Goal: Information Seeking & Learning: Learn about a topic

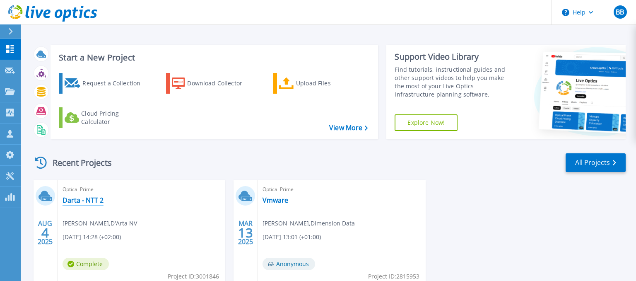
click at [74, 196] on link "Darta - NTT 2" at bounding box center [82, 200] width 41 height 8
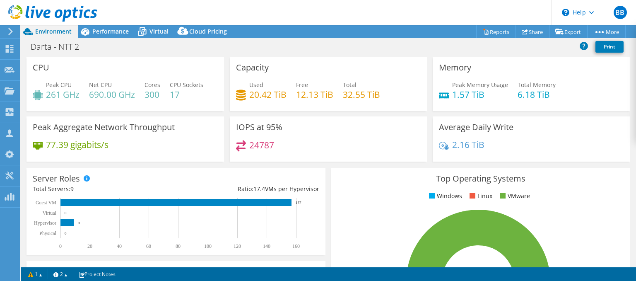
select select "USD"
click at [162, 32] on span "Virtual" at bounding box center [158, 31] width 19 height 8
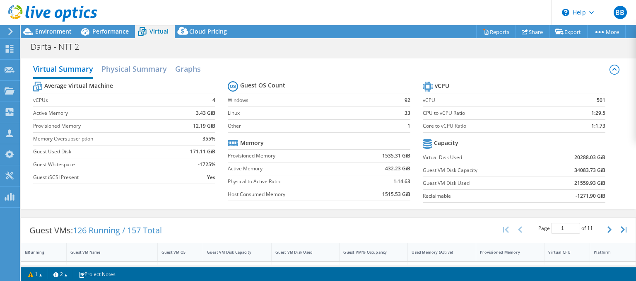
click at [7, 31] on div at bounding box center [9, 31] width 9 height 7
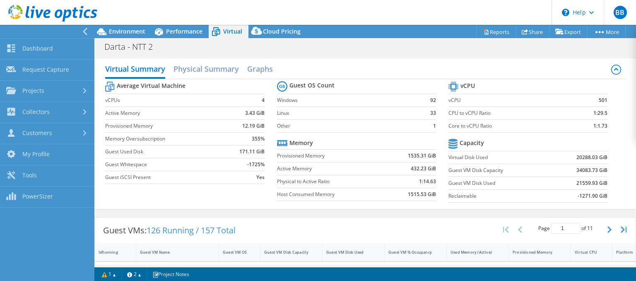
click at [85, 33] on use at bounding box center [85, 31] width 5 height 7
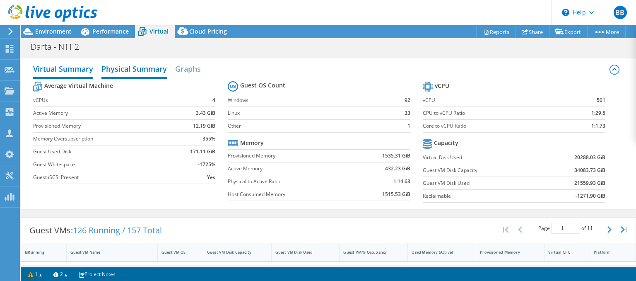
click at [143, 72] on h2 "Physical Summary" at bounding box center [133, 69] width 65 height 18
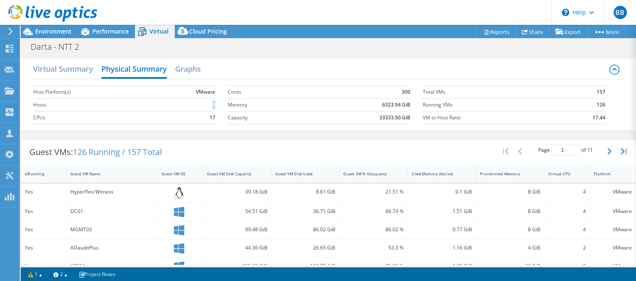
click at [215, 105] on td "9" at bounding box center [187, 104] width 58 height 13
click at [57, 68] on h2 "Virtual Summary" at bounding box center [63, 69] width 60 height 18
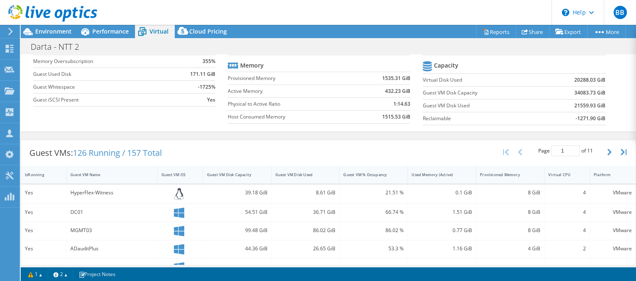
scroll to position [2, 0]
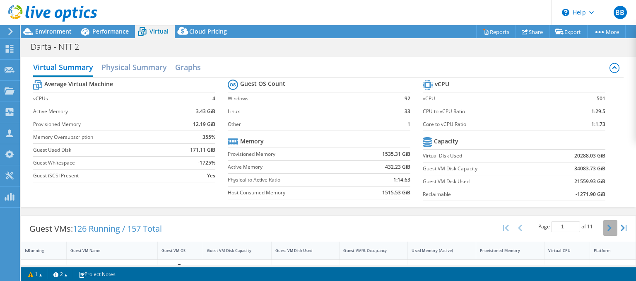
click at [607, 228] on icon "button" at bounding box center [609, 227] width 4 height 7
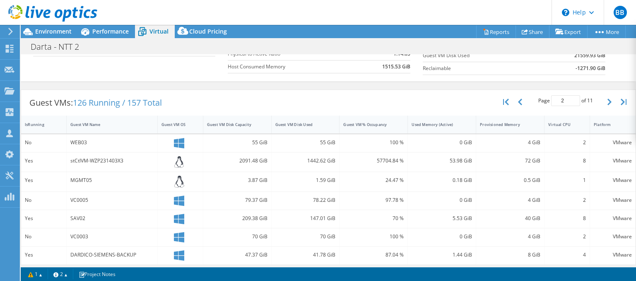
scroll to position [118, 0]
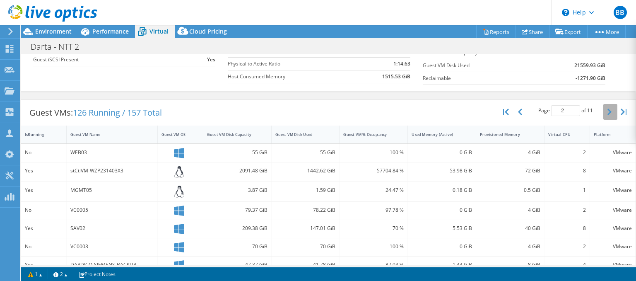
click at [607, 111] on button "button" at bounding box center [610, 112] width 14 height 16
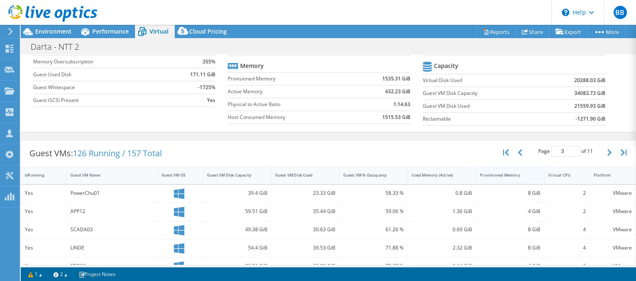
scroll to position [124, 0]
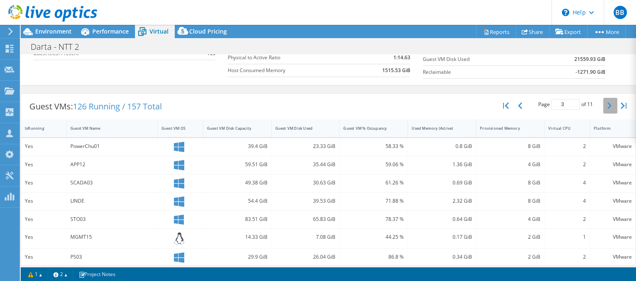
click at [608, 103] on icon "button" at bounding box center [609, 105] width 4 height 7
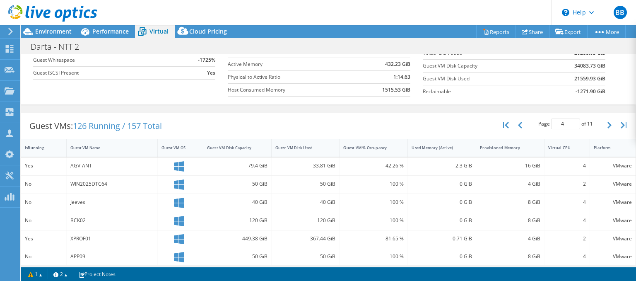
scroll to position [2, 0]
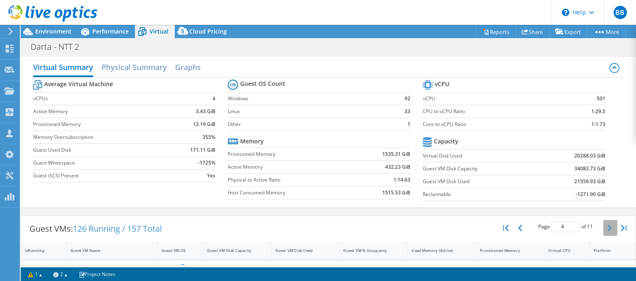
click at [610, 226] on icon "button" at bounding box center [609, 227] width 4 height 7
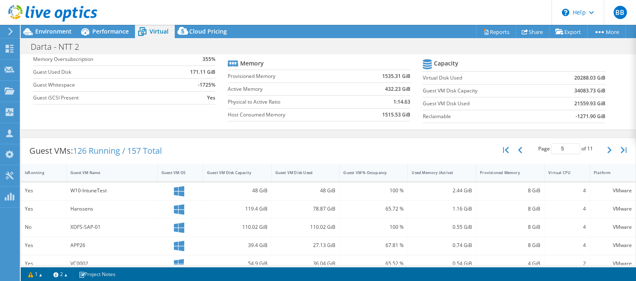
scroll to position [40, 0]
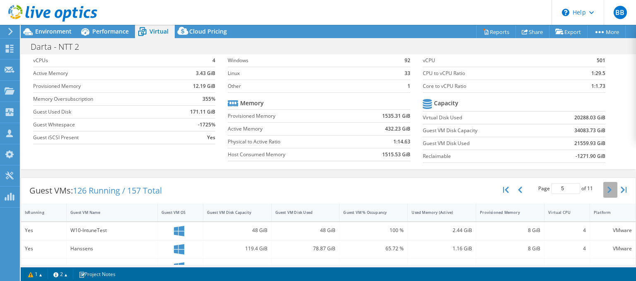
click at [609, 190] on icon "button" at bounding box center [609, 189] width 4 height 7
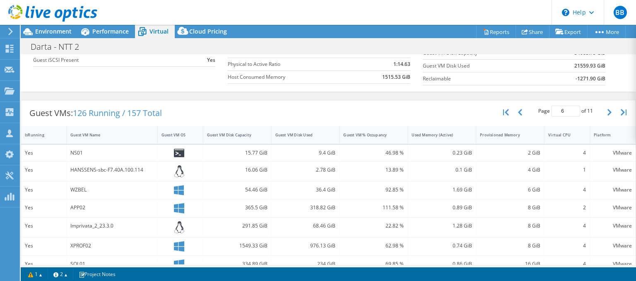
scroll to position [38, 0]
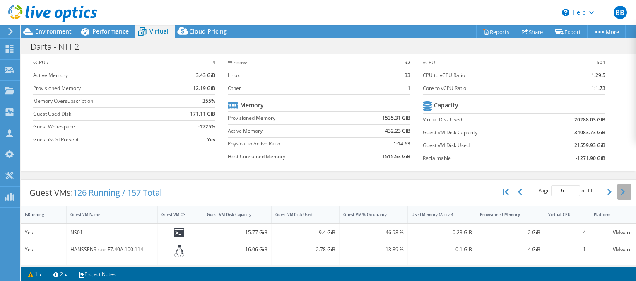
click at [623, 193] on icon "button" at bounding box center [623, 191] width 6 height 7
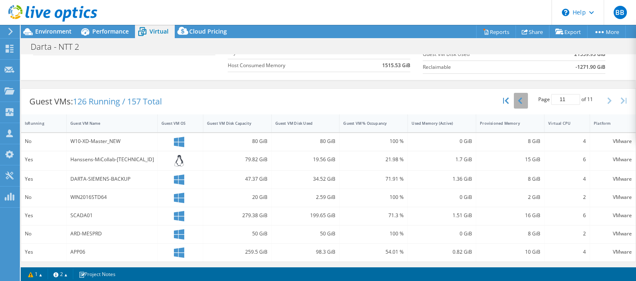
click at [523, 103] on button "button" at bounding box center [521, 101] width 14 height 16
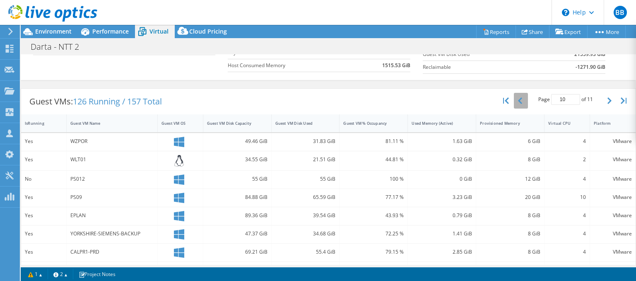
click at [523, 103] on button "button" at bounding box center [521, 101] width 14 height 16
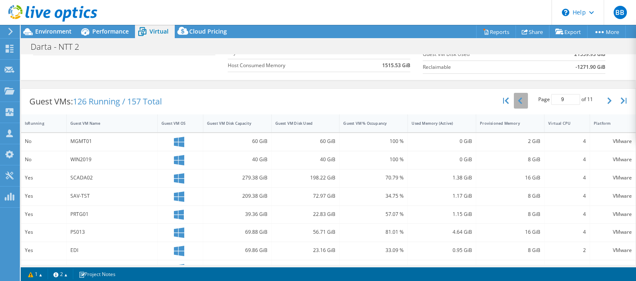
click at [523, 103] on button "button" at bounding box center [521, 101] width 14 height 16
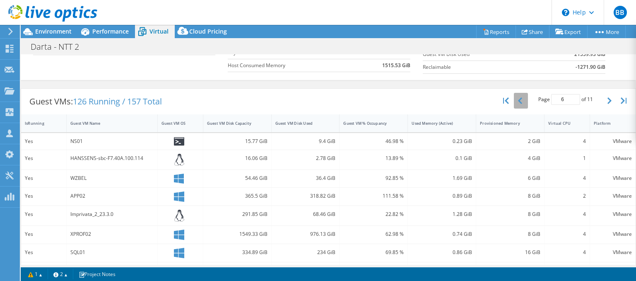
click at [523, 103] on button "button" at bounding box center [521, 101] width 14 height 16
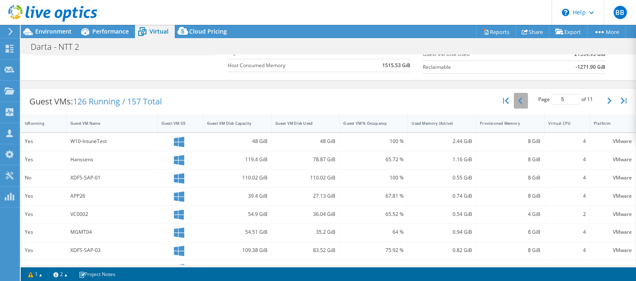
click at [523, 103] on button "button" at bounding box center [521, 101] width 14 height 16
type input "4"
click at [8, 31] on icon at bounding box center [10, 31] width 6 height 7
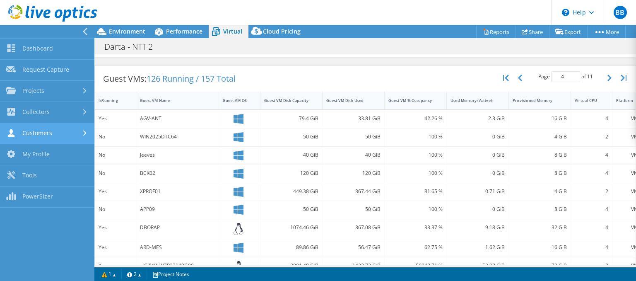
click at [41, 135] on link "Customers" at bounding box center [47, 133] width 94 height 21
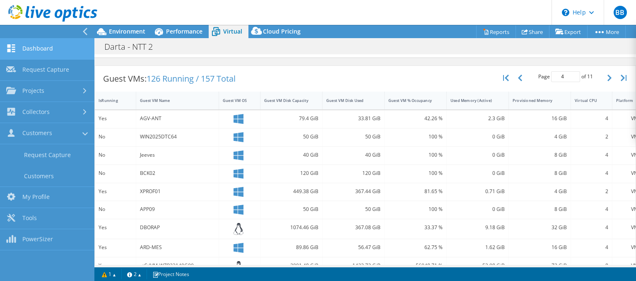
click at [49, 47] on link "Dashboard" at bounding box center [47, 48] width 94 height 21
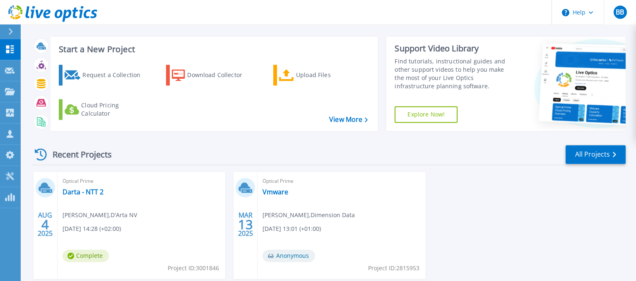
scroll to position [54, 0]
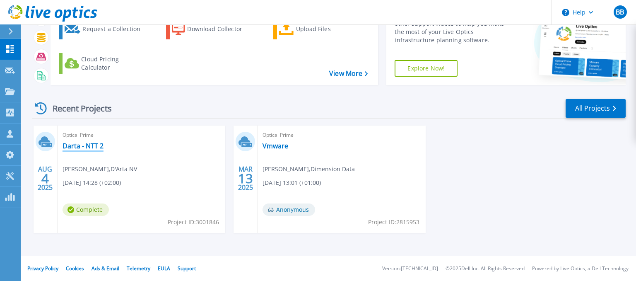
click at [96, 145] on link "Darta - NTT 2" at bounding box center [82, 146] width 41 height 8
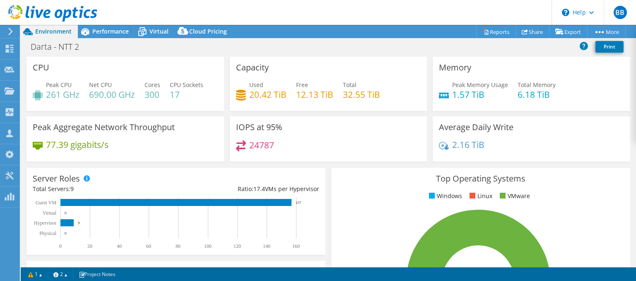
select select "USD"
click at [106, 38] on div "Performance" at bounding box center [106, 31] width 57 height 13
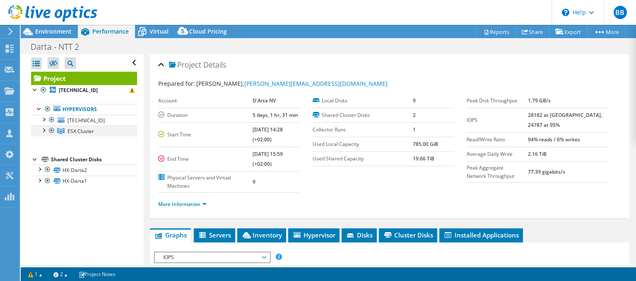
click at [45, 130] on div at bounding box center [43, 129] width 8 height 8
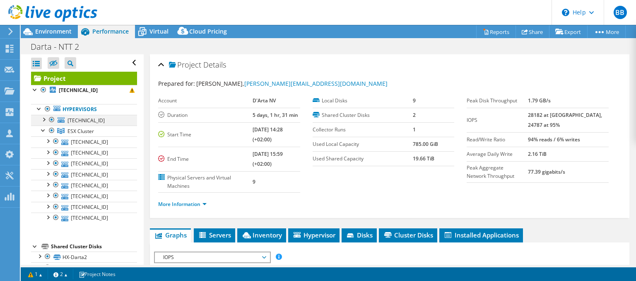
click at [44, 120] on div at bounding box center [43, 119] width 8 height 8
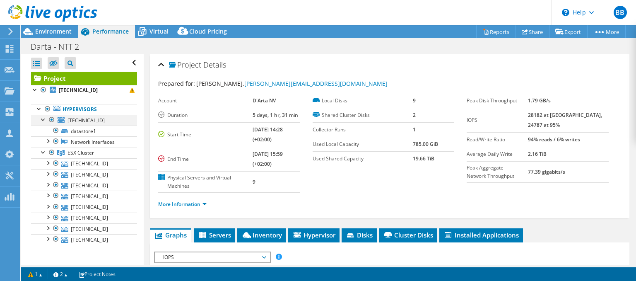
click at [44, 119] on div at bounding box center [43, 119] width 8 height 8
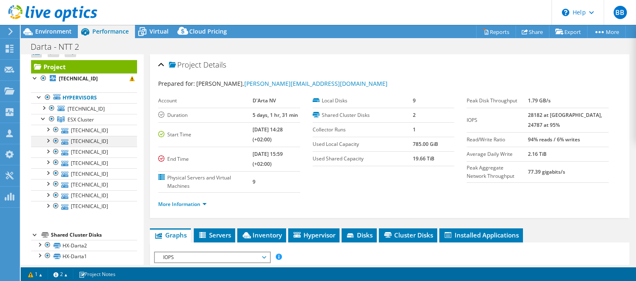
scroll to position [17, 0]
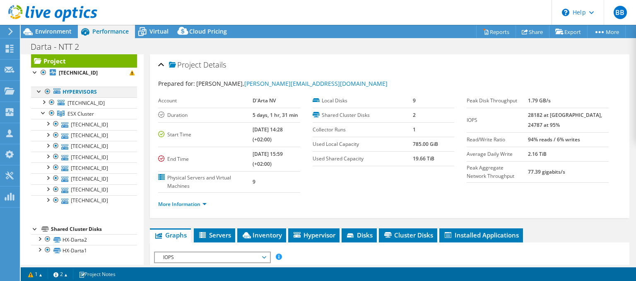
click at [37, 89] on div at bounding box center [39, 90] width 8 height 8
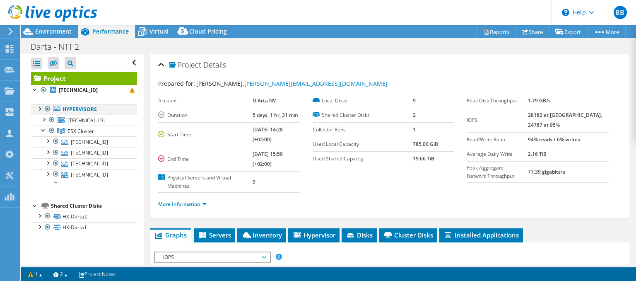
scroll to position [0, 0]
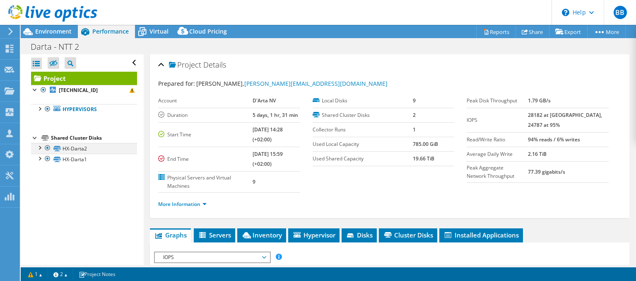
click at [41, 147] on div at bounding box center [39, 147] width 8 height 8
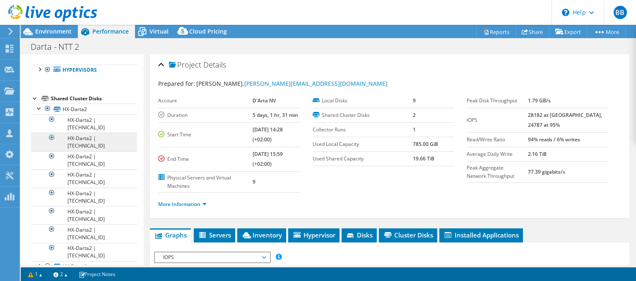
scroll to position [55, 0]
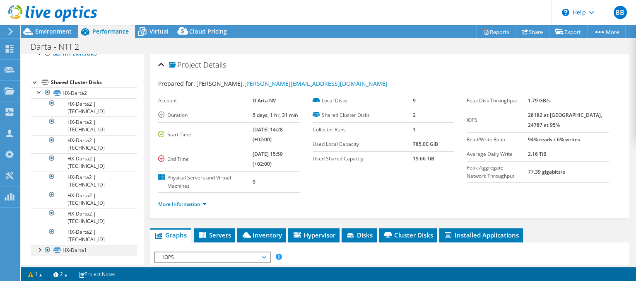
click at [39, 249] on div at bounding box center [39, 249] width 8 height 8
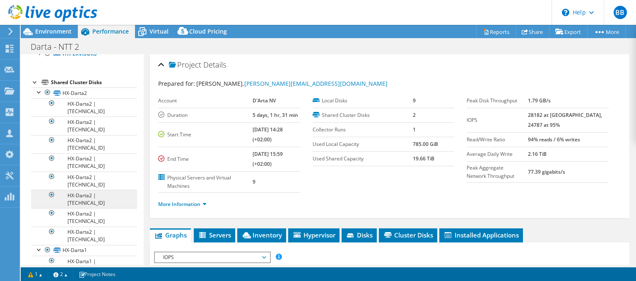
scroll to position [201, 0]
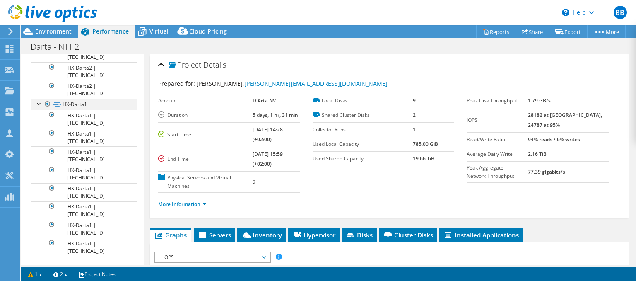
click at [39, 102] on div at bounding box center [39, 103] width 8 height 8
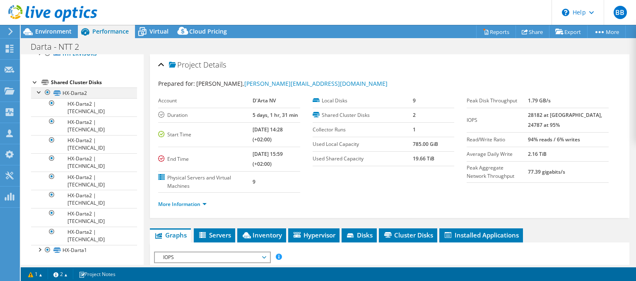
click at [40, 89] on div at bounding box center [39, 91] width 8 height 8
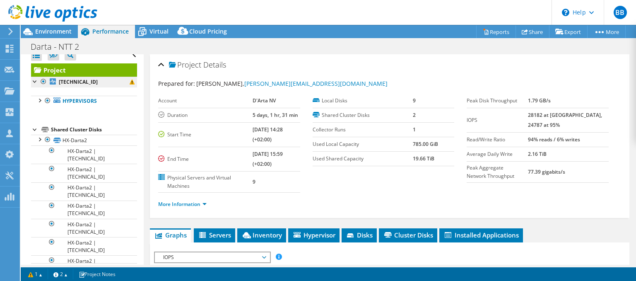
scroll to position [0, 0]
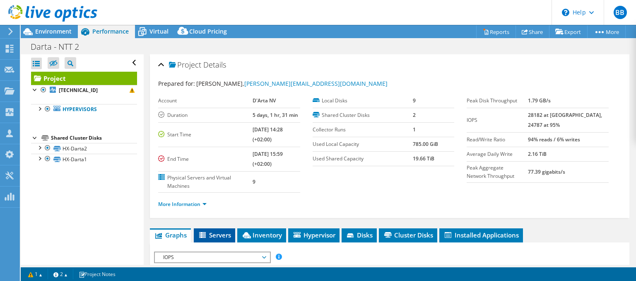
click at [213, 232] on span "Servers" at bounding box center [214, 234] width 33 height 8
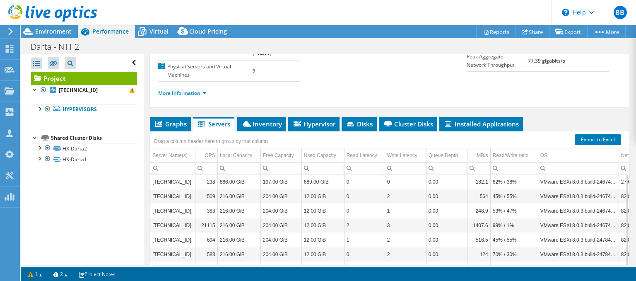
scroll to position [159, 0]
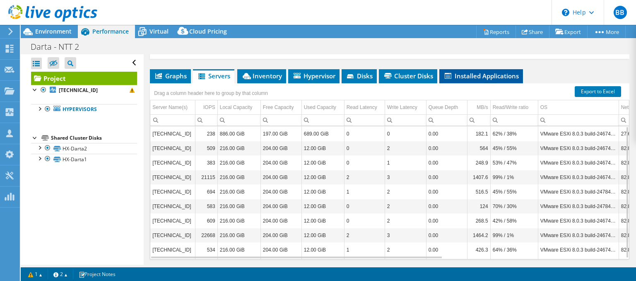
click at [474, 75] on span "Installed Applications" at bounding box center [480, 76] width 75 height 8
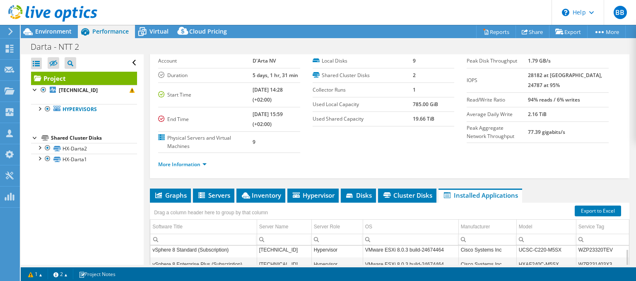
scroll to position [0, 0]
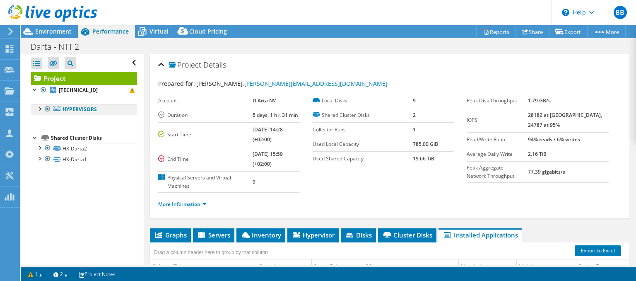
click at [79, 109] on link "Hypervisors" at bounding box center [84, 109] width 106 height 11
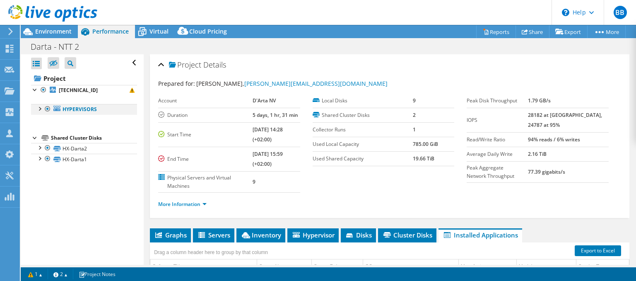
click at [42, 108] on div at bounding box center [39, 108] width 8 height 8
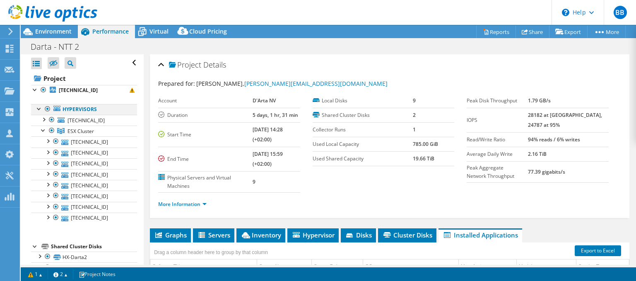
click at [37, 108] on div at bounding box center [39, 108] width 8 height 8
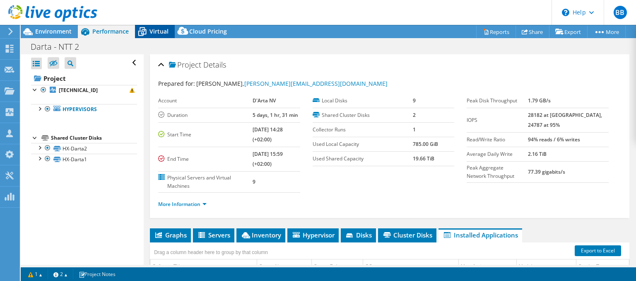
click at [149, 31] on icon at bounding box center [142, 31] width 14 height 14
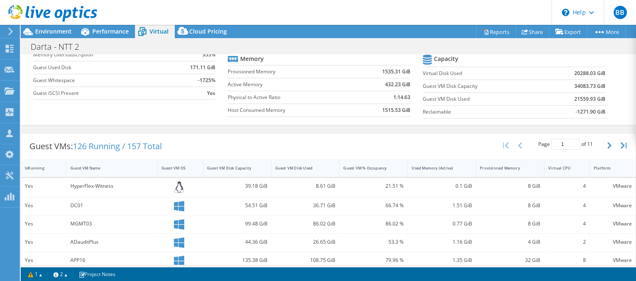
scroll to position [41, 0]
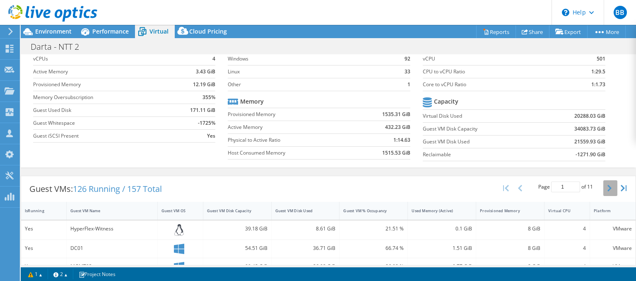
click at [605, 185] on button "button" at bounding box center [610, 188] width 14 height 16
click at [12, 34] on icon at bounding box center [10, 31] width 6 height 7
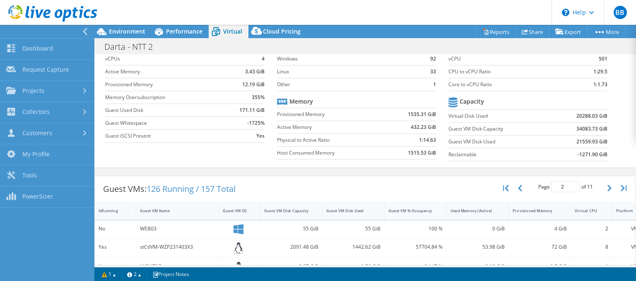
click at [82, 34] on icon at bounding box center [85, 31] width 6 height 7
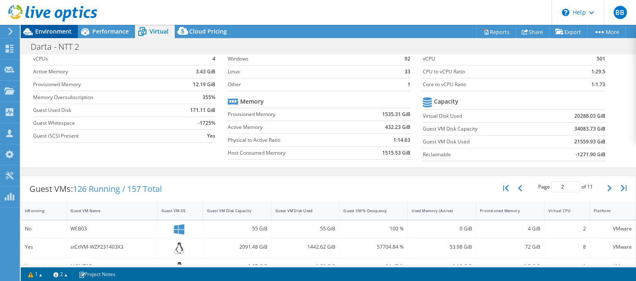
click at [59, 31] on span "Environment" at bounding box center [53, 31] width 36 height 8
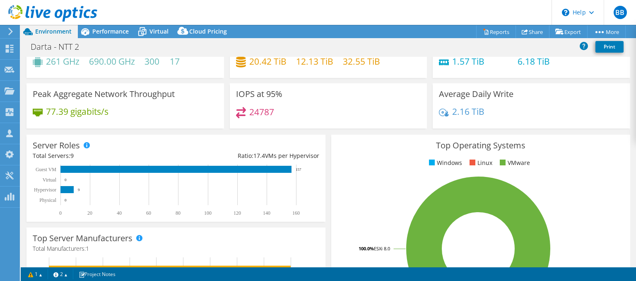
scroll to position [0, 0]
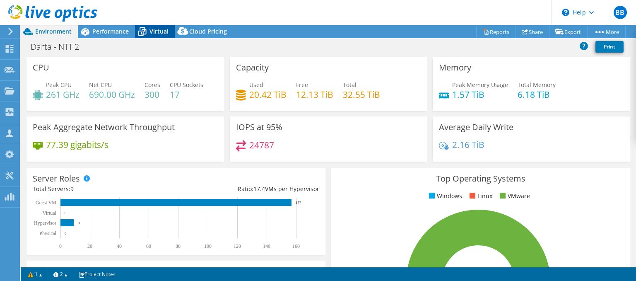
click at [152, 32] on span "Virtual" at bounding box center [158, 31] width 19 height 8
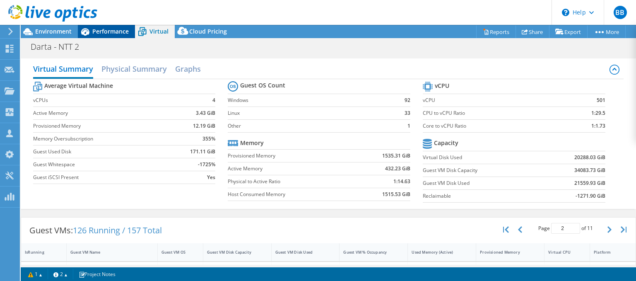
click at [113, 33] on span "Performance" at bounding box center [110, 31] width 36 height 8
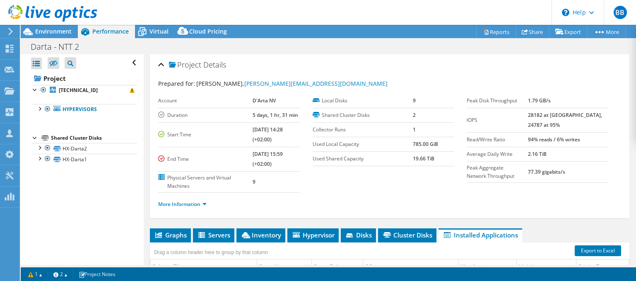
scroll to position [3, 0]
click at [206, 203] on link "More Information" at bounding box center [182, 203] width 48 height 7
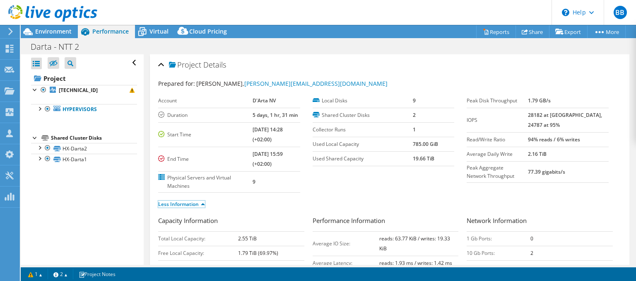
scroll to position [0, 0]
click at [156, 29] on span "Virtual" at bounding box center [158, 31] width 19 height 8
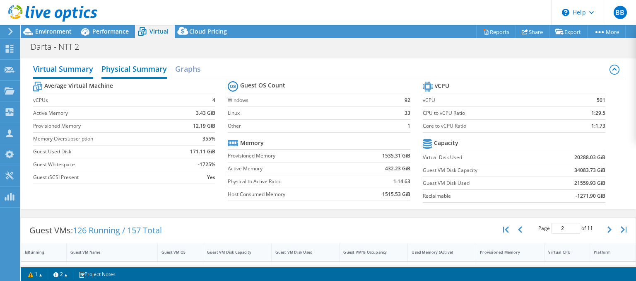
click at [144, 69] on h2 "Physical Summary" at bounding box center [133, 69] width 65 height 18
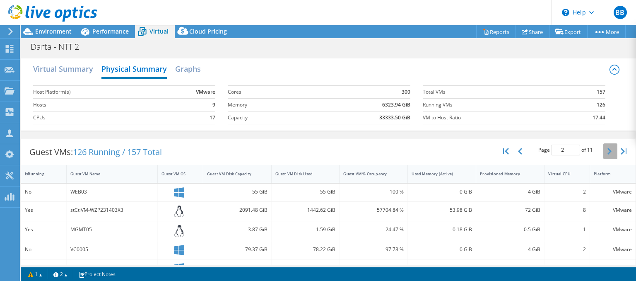
click at [607, 147] on button "button" at bounding box center [610, 151] width 14 height 16
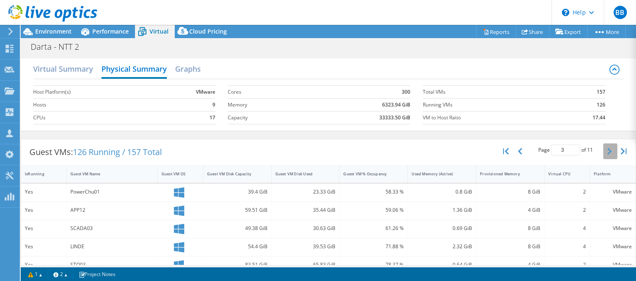
click at [609, 150] on icon "button" at bounding box center [609, 151] width 4 height 7
click at [608, 152] on icon "button" at bounding box center [609, 151] width 4 height 7
click at [604, 154] on button "button" at bounding box center [610, 151] width 14 height 16
type input "6"
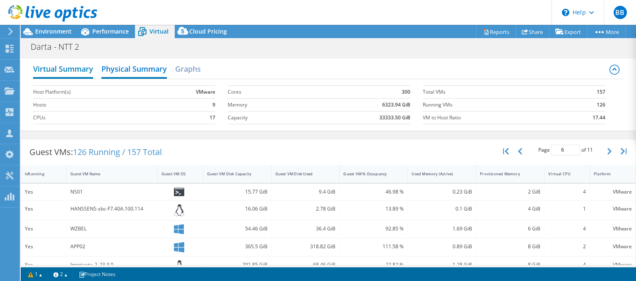
click at [65, 67] on h2 "Virtual Summary" at bounding box center [63, 69] width 60 height 18
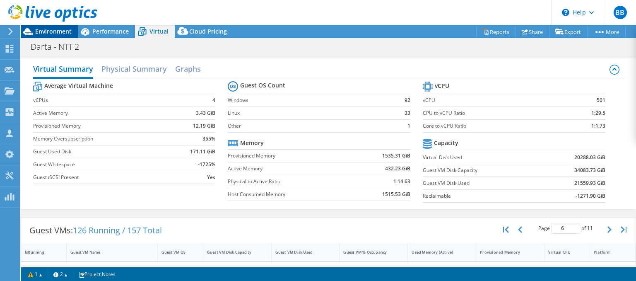
click at [61, 32] on span "Environment" at bounding box center [53, 31] width 36 height 8
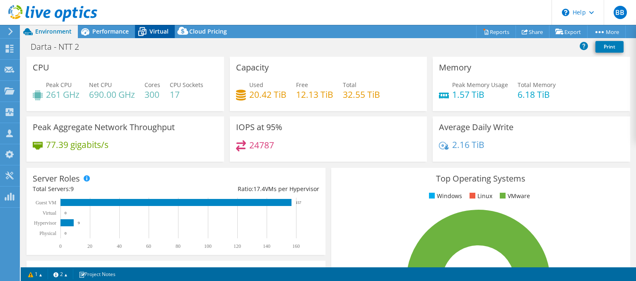
click at [154, 31] on span "Virtual" at bounding box center [158, 31] width 19 height 8
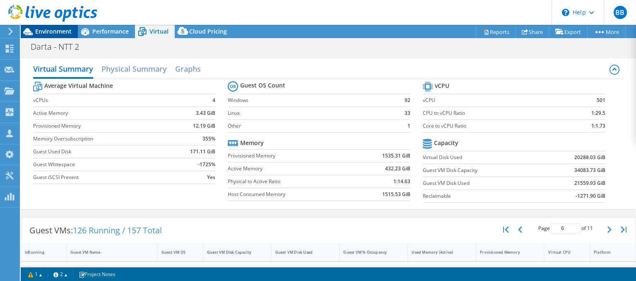
click at [63, 33] on span "Environment" at bounding box center [53, 31] width 36 height 8
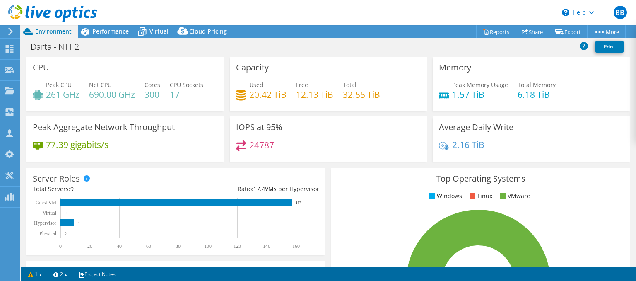
click at [11, 32] on use at bounding box center [10, 31] width 5 height 7
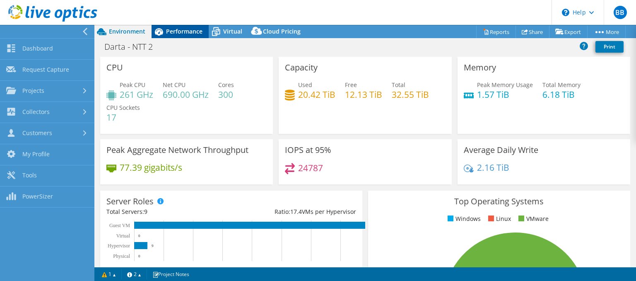
click at [180, 32] on span "Performance" at bounding box center [184, 31] width 36 height 8
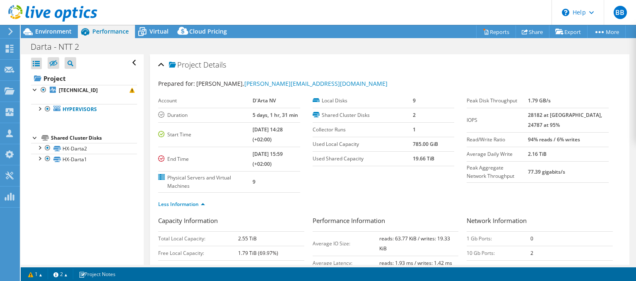
scroll to position [3, 0]
click at [70, 62] on icon at bounding box center [70, 63] width 6 height 6
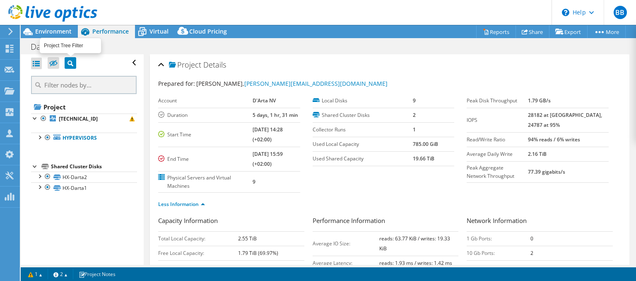
click at [70, 62] on icon at bounding box center [70, 63] width 6 height 6
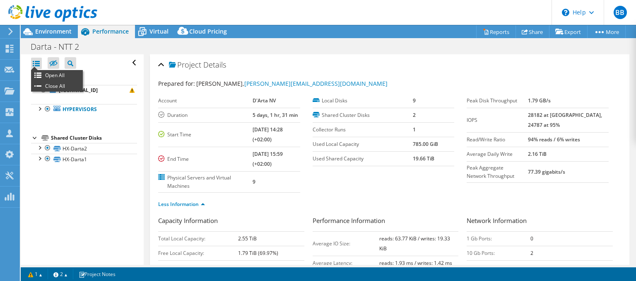
click at [36, 64] on div at bounding box center [36, 64] width 11 height 12
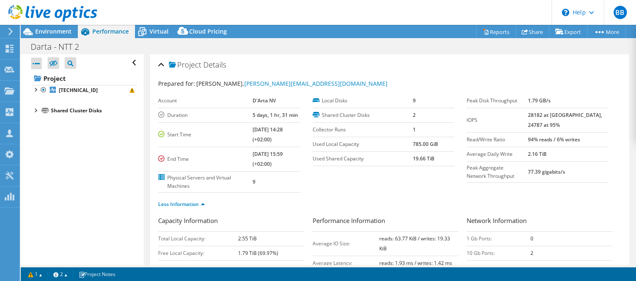
click at [36, 64] on div at bounding box center [36, 64] width 11 height 12
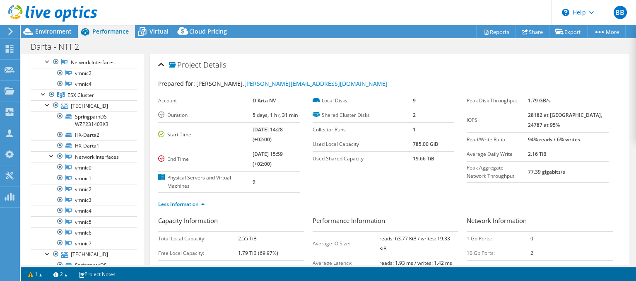
scroll to position [0, 0]
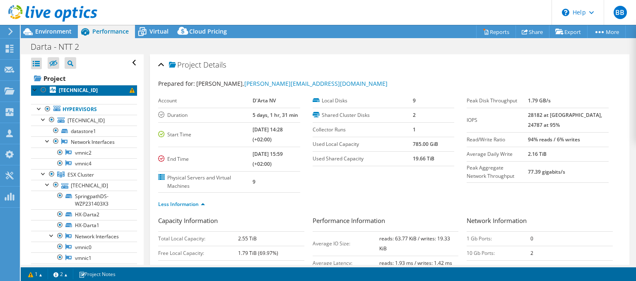
click at [132, 90] on span at bounding box center [132, 90] width 5 height 5
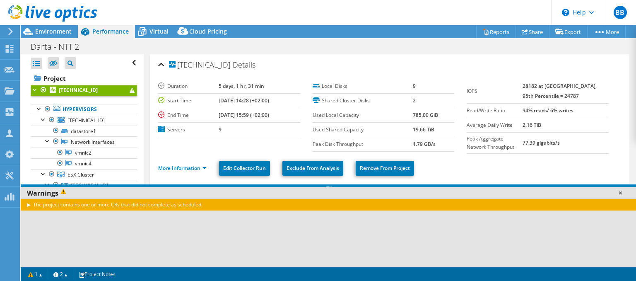
click at [618, 192] on link at bounding box center [620, 192] width 8 height 8
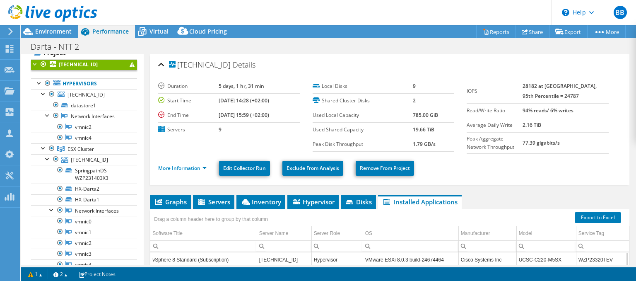
scroll to position [40, 0]
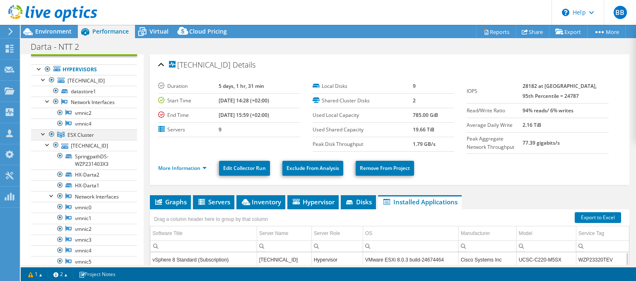
click at [41, 132] on div at bounding box center [43, 133] width 8 height 8
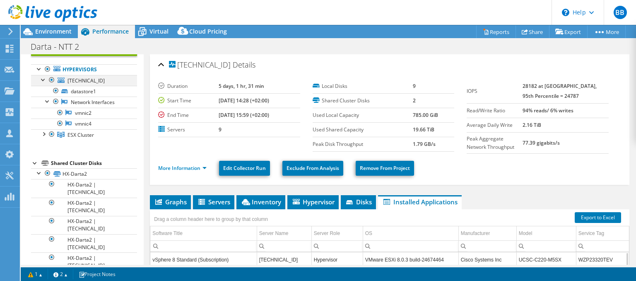
click at [43, 80] on div at bounding box center [43, 79] width 8 height 8
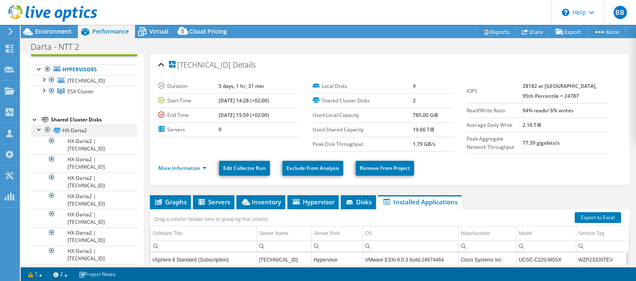
click at [37, 128] on div at bounding box center [39, 129] width 8 height 8
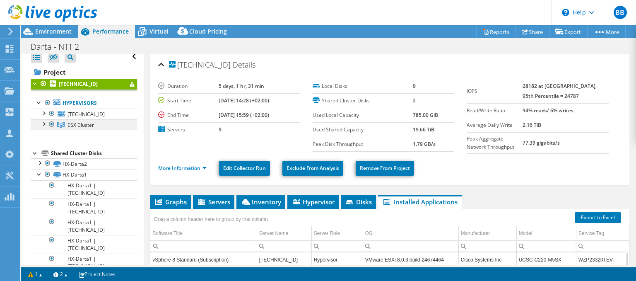
scroll to position [0, 0]
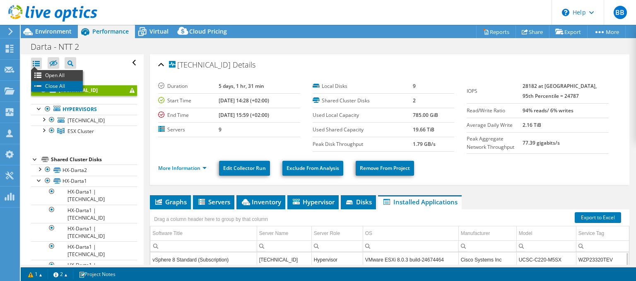
click at [41, 84] on li "Close All" at bounding box center [57, 86] width 52 height 11
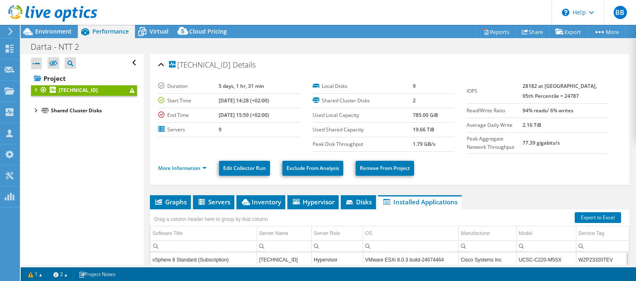
click at [35, 111] on div at bounding box center [35, 110] width 8 height 8
click at [41, 130] on div at bounding box center [39, 130] width 8 height 8
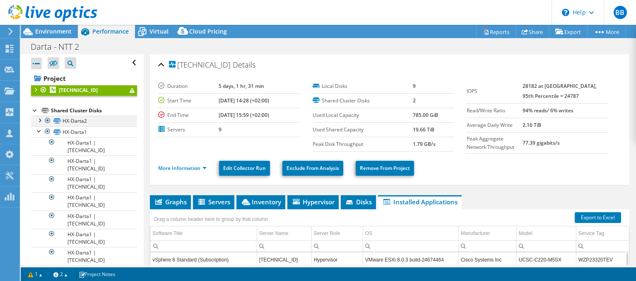
click at [41, 120] on div at bounding box center [39, 119] width 8 height 8
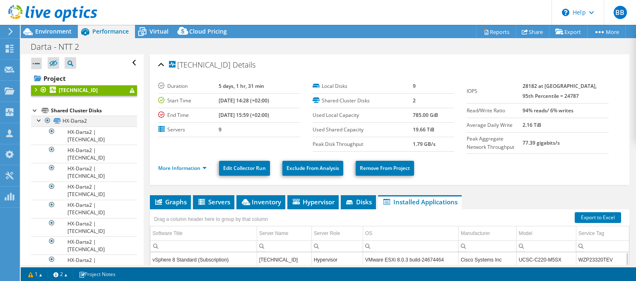
click at [41, 120] on div at bounding box center [39, 119] width 8 height 8
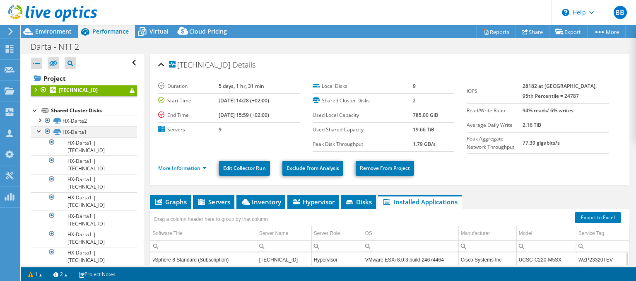
click at [38, 128] on div at bounding box center [39, 130] width 8 height 8
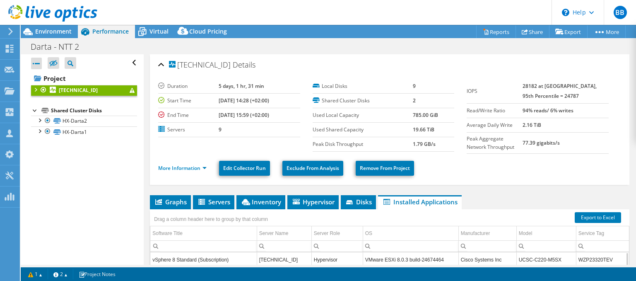
click at [37, 91] on div at bounding box center [35, 89] width 8 height 8
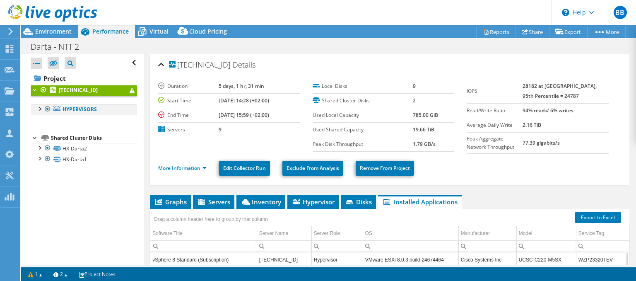
click at [41, 108] on div at bounding box center [39, 108] width 8 height 8
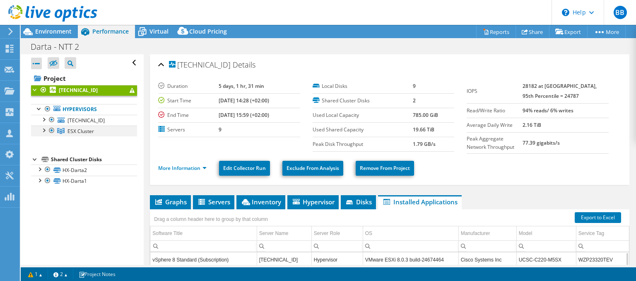
click at [45, 131] on div at bounding box center [43, 129] width 8 height 8
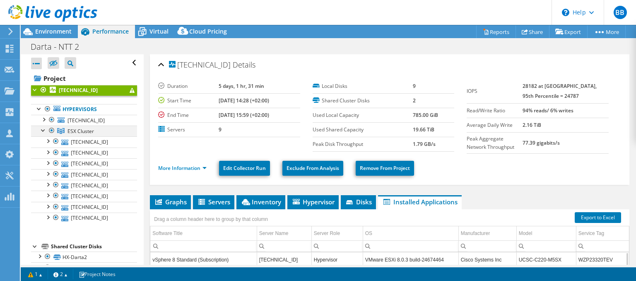
click at [44, 131] on div at bounding box center [43, 129] width 8 height 8
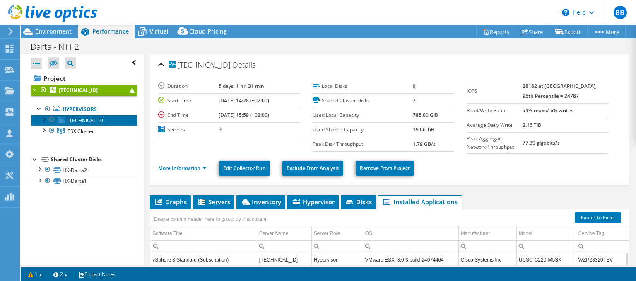
click at [69, 122] on span "[TECHNICAL_ID]" at bounding box center [85, 120] width 37 height 7
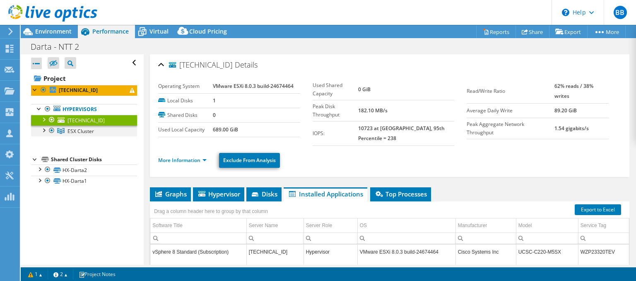
click at [45, 130] on div at bounding box center [43, 129] width 8 height 8
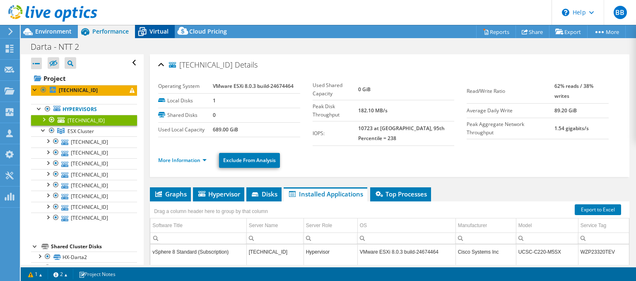
click at [158, 29] on span "Virtual" at bounding box center [158, 31] width 19 height 8
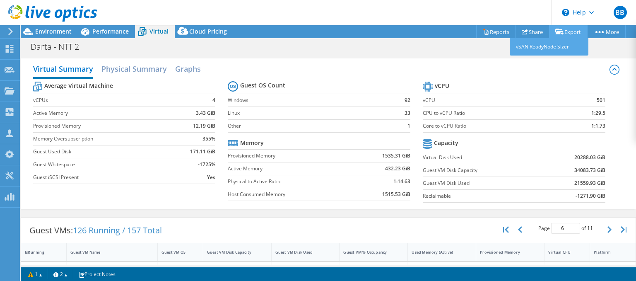
click at [572, 33] on link "Export" at bounding box center [568, 31] width 38 height 13
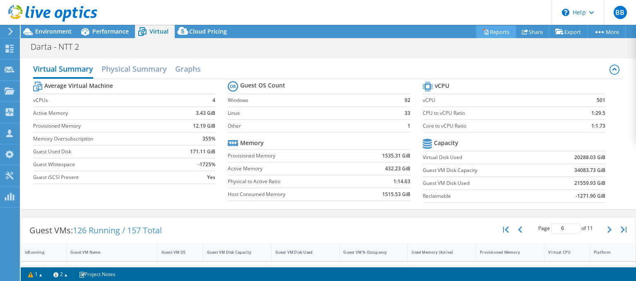
click at [483, 31] on icon at bounding box center [486, 32] width 6 height 6
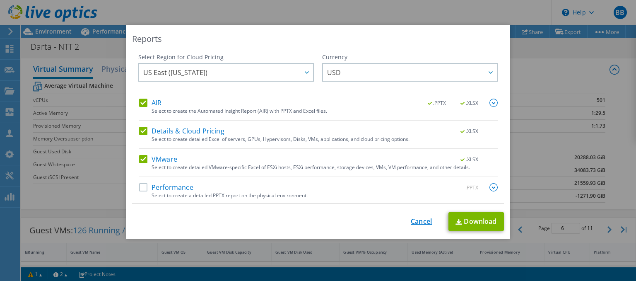
click at [415, 223] on link "Cancel" at bounding box center [420, 221] width 21 height 8
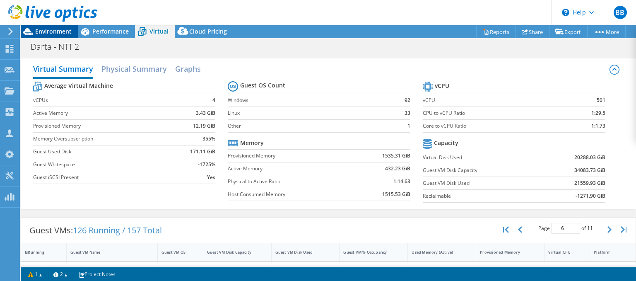
click at [50, 32] on span "Environment" at bounding box center [53, 31] width 36 height 8
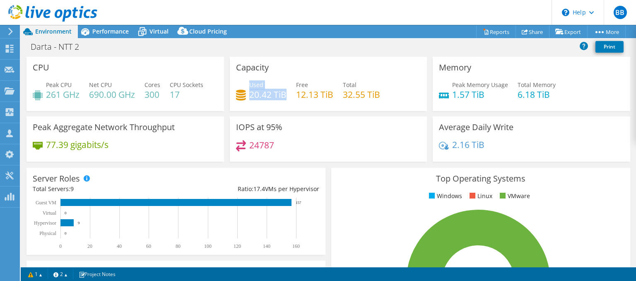
drag, startPoint x: 249, startPoint y: 94, endPoint x: 287, endPoint y: 96, distance: 37.7
click at [287, 96] on div "Used 20.42 TiB Free 12.13 TiB Total 32.55 TiB" at bounding box center [328, 93] width 185 height 27
click at [9, 29] on use at bounding box center [10, 31] width 5 height 7
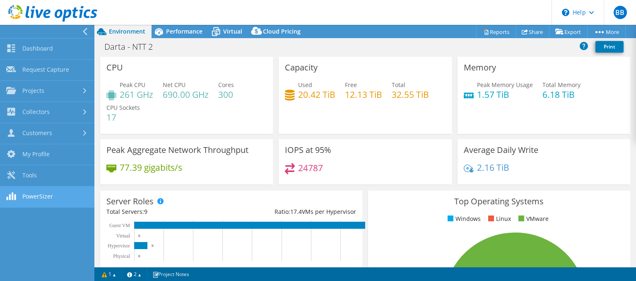
click at [42, 194] on link "PowerSizer" at bounding box center [47, 196] width 94 height 21
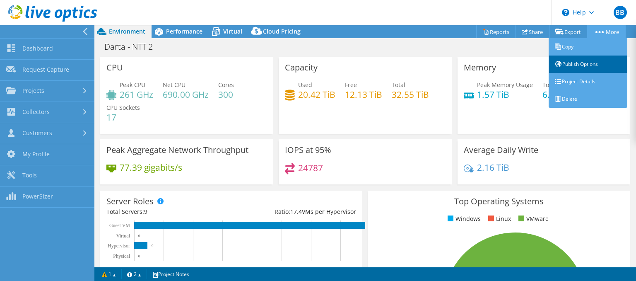
click at [580, 68] on link "Publish Options" at bounding box center [587, 63] width 79 height 17
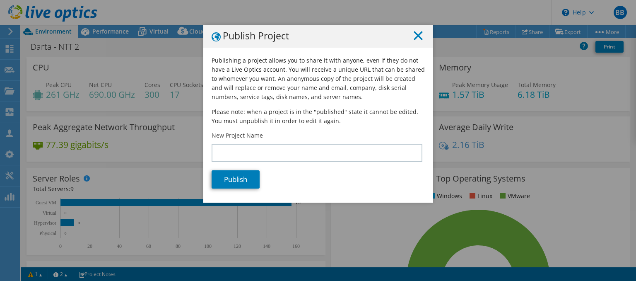
click at [420, 36] on icon at bounding box center [417, 35] width 9 height 9
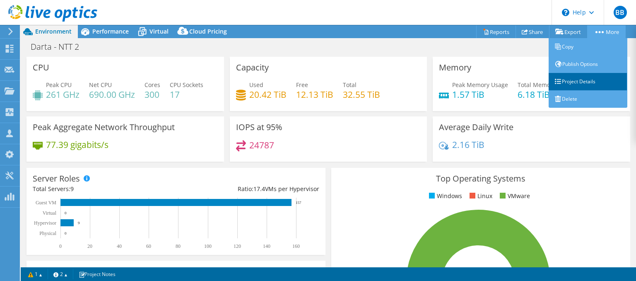
click at [595, 80] on link "Project Details" at bounding box center [587, 81] width 79 height 17
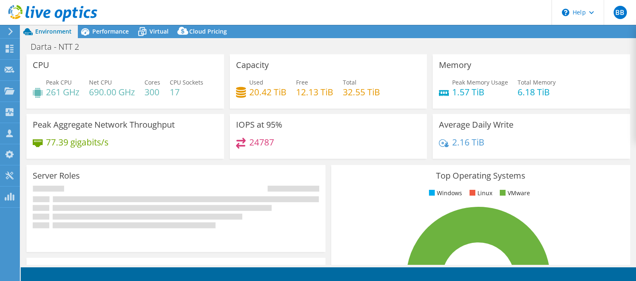
select select "USD"
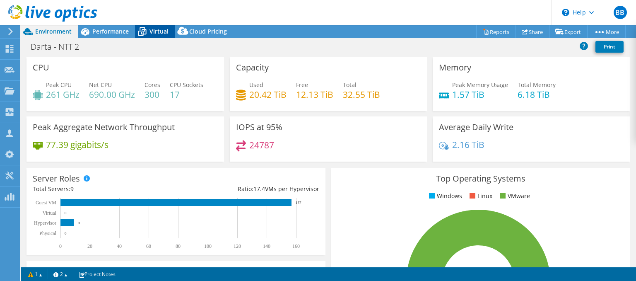
click at [158, 29] on span "Virtual" at bounding box center [158, 31] width 19 height 8
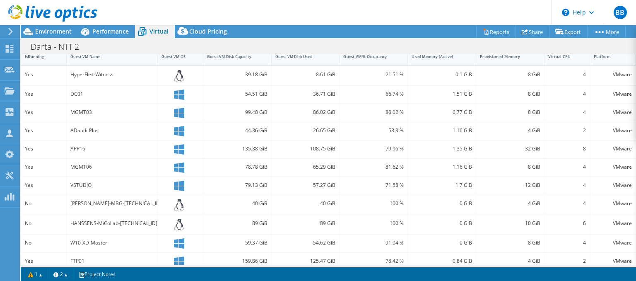
scroll to position [199, 0]
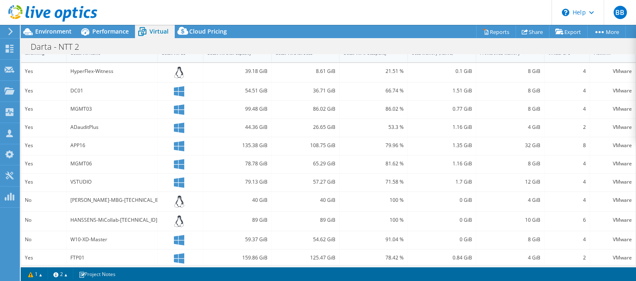
drag, startPoint x: 233, startPoint y: 266, endPoint x: 347, endPoint y: 271, distance: 114.4
click at [347, 271] on div "This project has been archived. No changes can be made, and graphs and summary …" at bounding box center [328, 153] width 615 height 256
click at [287, 241] on div "54.62 GiB" at bounding box center [305, 239] width 60 height 9
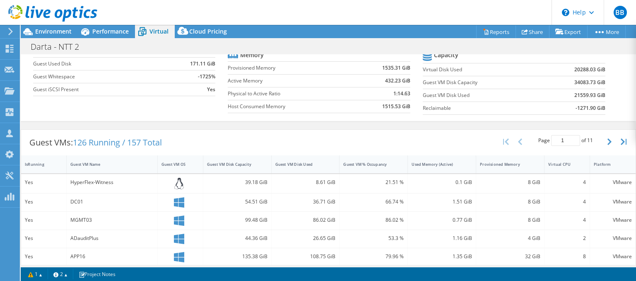
scroll to position [119, 0]
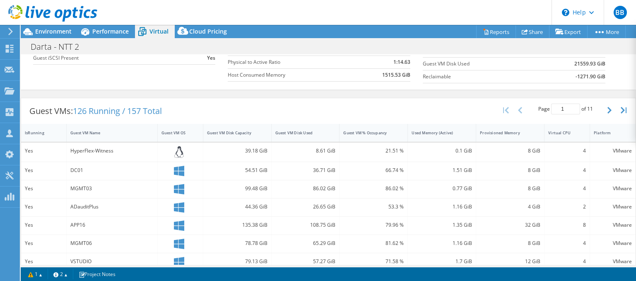
click at [105, 112] on span "126 Running / 157 Total" at bounding box center [117, 110] width 89 height 11
click at [31, 150] on div "Yes" at bounding box center [44, 150] width 38 height 9
click at [82, 151] on div "HyperFlex-Witness" at bounding box center [111, 150] width 83 height 9
click at [118, 32] on span "Performance" at bounding box center [110, 31] width 36 height 8
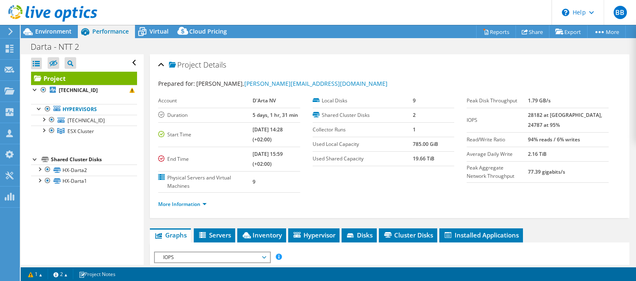
scroll to position [0, 0]
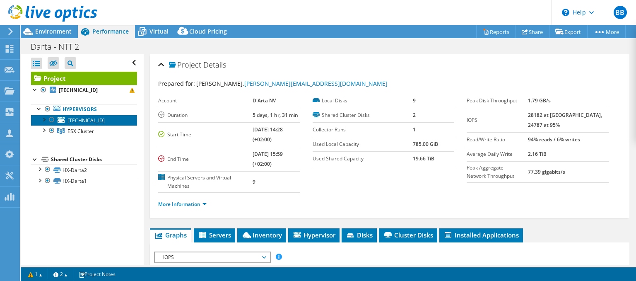
click at [78, 118] on span "[TECHNICAL_ID]" at bounding box center [85, 120] width 37 height 7
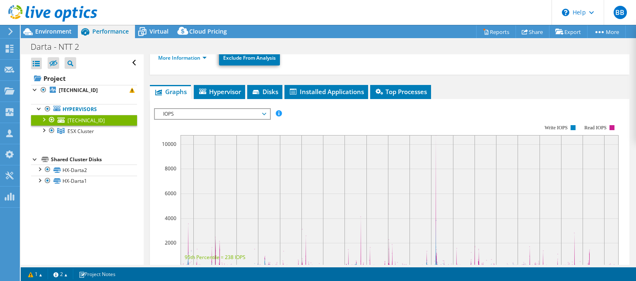
scroll to position [119, 0]
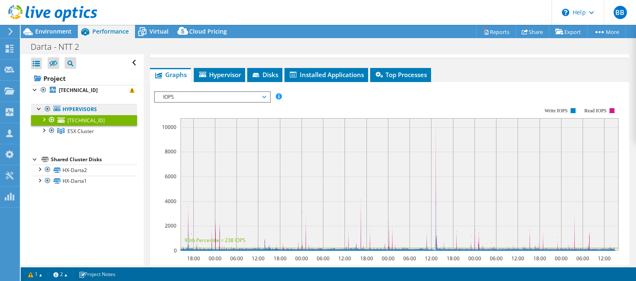
click at [83, 110] on link "Hypervisors" at bounding box center [84, 109] width 106 height 11
click at [73, 127] on span "ESX Cluster" at bounding box center [80, 130] width 26 height 7
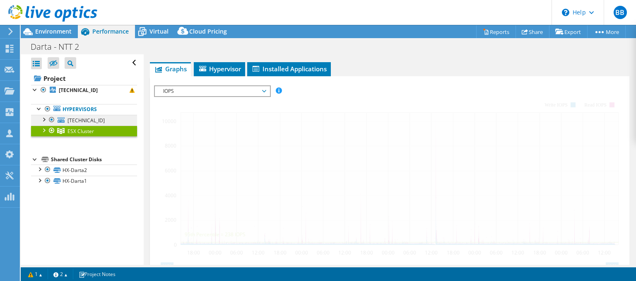
scroll to position [113, 0]
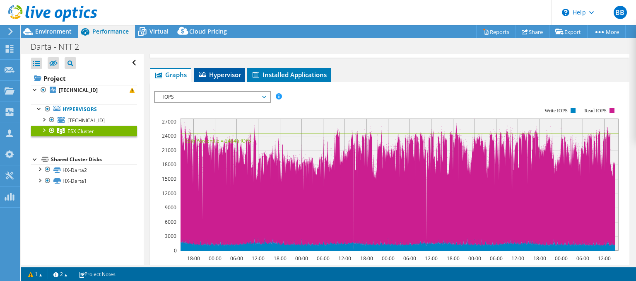
click at [234, 70] on span "Hypervisor" at bounding box center [219, 74] width 43 height 8
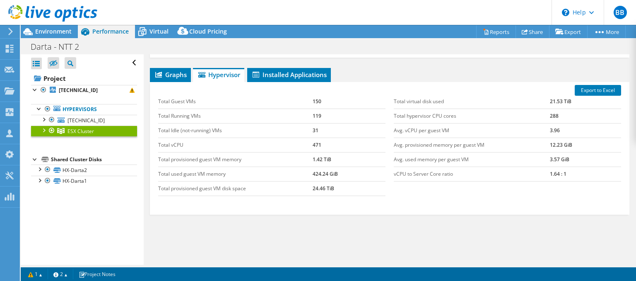
click at [42, 130] on div at bounding box center [43, 129] width 8 height 8
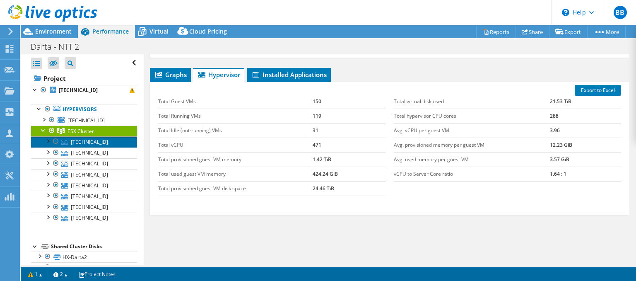
click at [75, 139] on link "[TECHNICAL_ID]" at bounding box center [84, 141] width 106 height 11
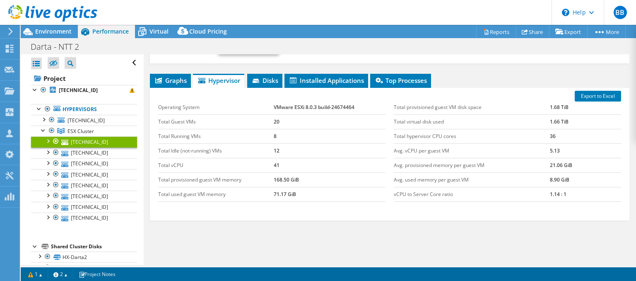
scroll to position [119, 0]
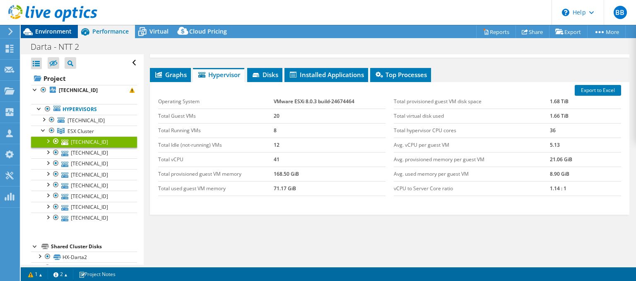
click at [64, 32] on span "Environment" at bounding box center [53, 31] width 36 height 8
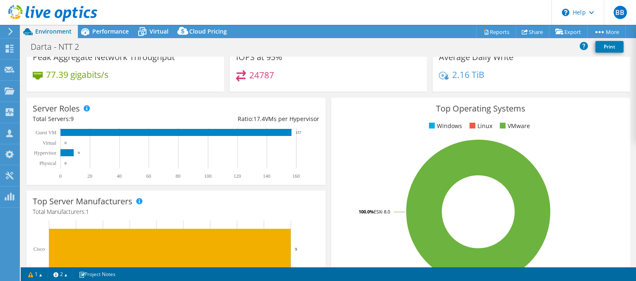
scroll to position [79, 0]
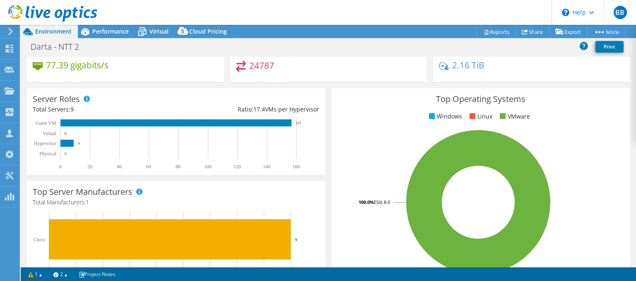
click at [140, 128] on rect at bounding box center [174, 144] width 282 height 52
click at [94, 103] on div "Server Roles Physical Servers represent bare metal servers that were targets of…" at bounding box center [175, 131] width 299 height 87
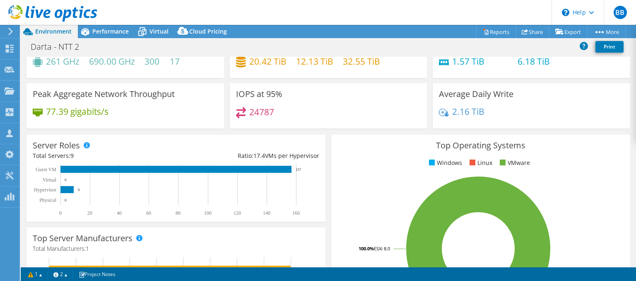
scroll to position [0, 0]
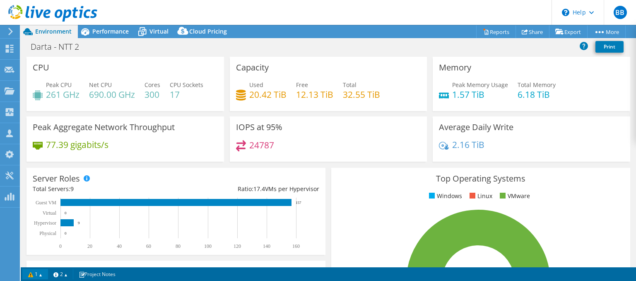
click at [41, 274] on link "1" at bounding box center [35, 274] width 26 height 10
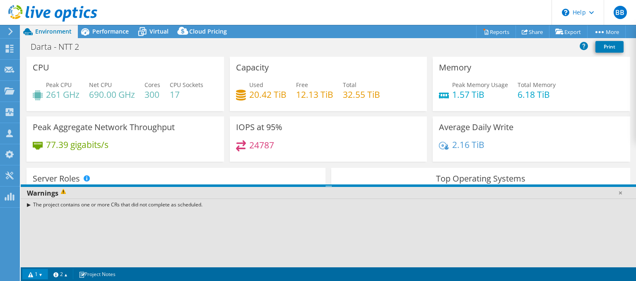
click at [28, 205] on div "The project contains one or more CRs that did not complete as scheduled." at bounding box center [328, 204] width 615 height 12
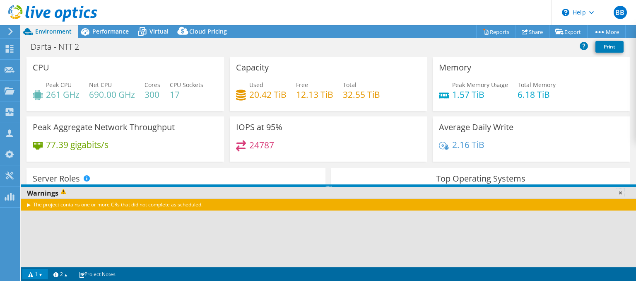
drag, startPoint x: 621, startPoint y: 191, endPoint x: 595, endPoint y: 198, distance: 26.6
click at [621, 191] on link at bounding box center [620, 192] width 8 height 8
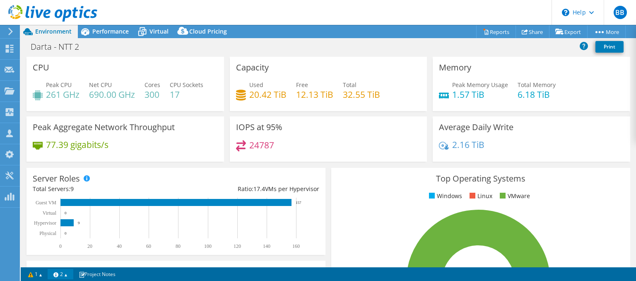
click at [65, 274] on link "2" at bounding box center [61, 274] width 26 height 10
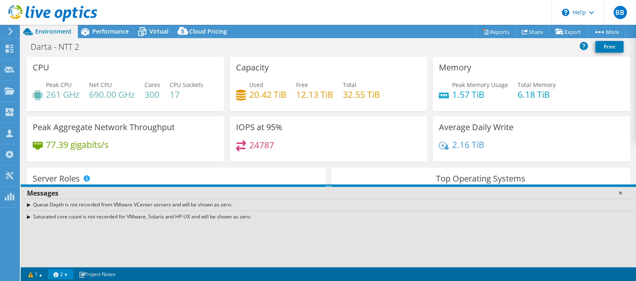
click at [621, 191] on link at bounding box center [620, 192] width 8 height 8
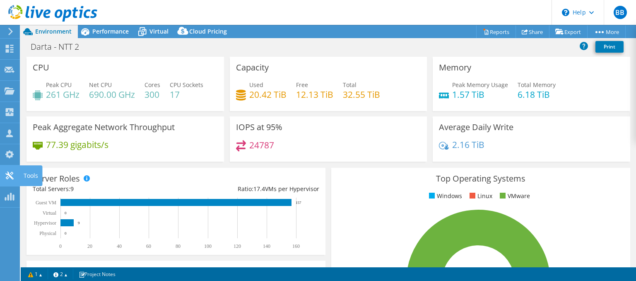
click at [6, 172] on icon at bounding box center [10, 175] width 10 height 8
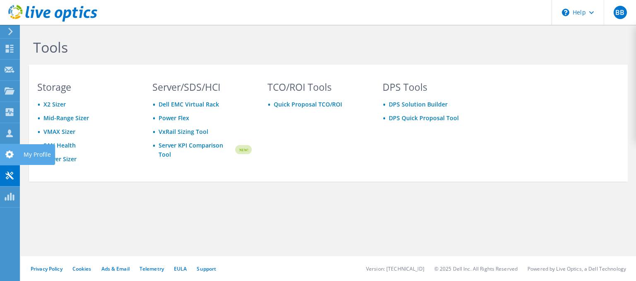
click at [6, 154] on use at bounding box center [9, 154] width 8 height 8
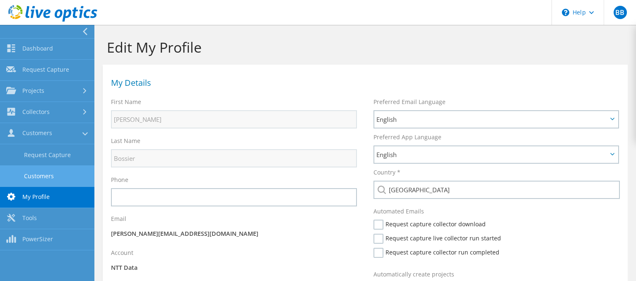
click at [35, 173] on link "Customers" at bounding box center [47, 175] width 94 height 21
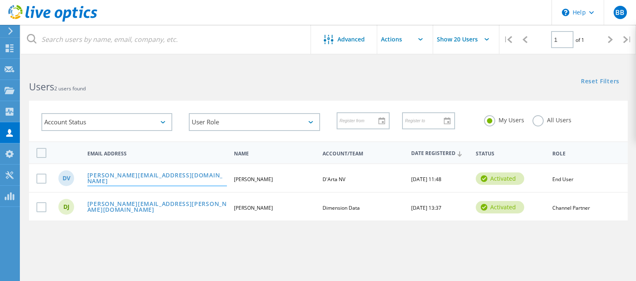
click at [156, 176] on link "[PERSON_NAME][EMAIL_ADDRESS][DOMAIN_NAME]" at bounding box center [157, 178] width 140 height 13
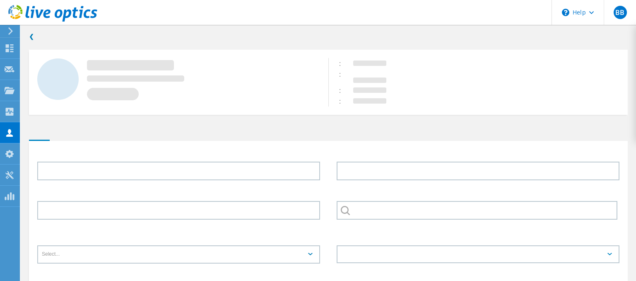
type input "Daan"
type input "Verbrugghe"
type input "D'Arta NV"
type input "English"
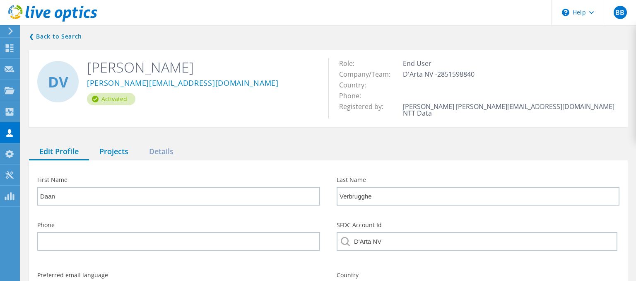
click at [113, 146] on div "Projects" at bounding box center [114, 151] width 50 height 17
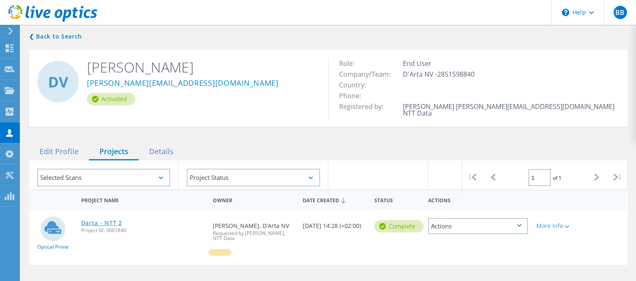
click at [94, 220] on link "Darta - NTT 2" at bounding box center [101, 223] width 41 height 6
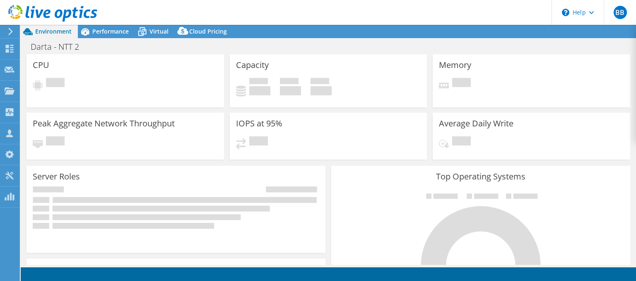
select select "USD"
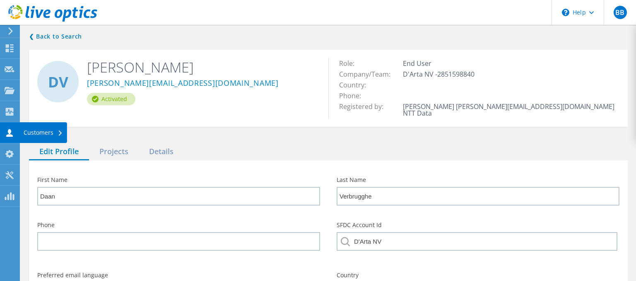
click at [42, 130] on div "Customers" at bounding box center [43, 133] width 39 height 6
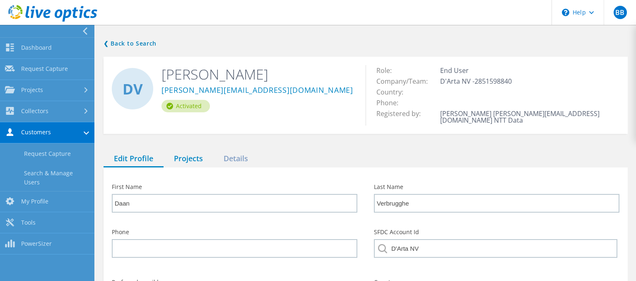
click at [200, 153] on div "Projects" at bounding box center [188, 158] width 50 height 17
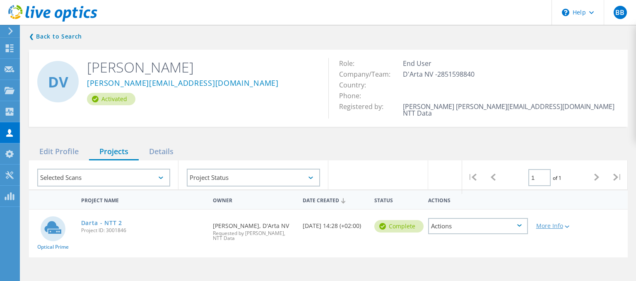
click at [569, 225] on icon at bounding box center [566, 226] width 5 height 2
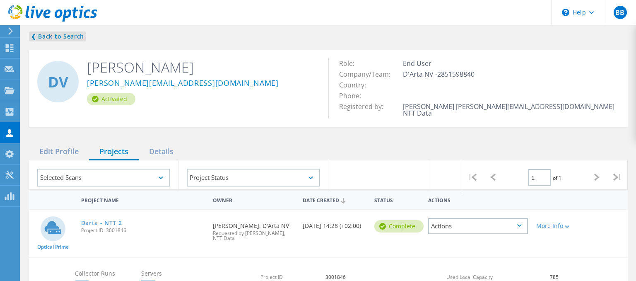
click at [54, 39] on link "❮ Back to Search" at bounding box center [57, 36] width 57 height 10
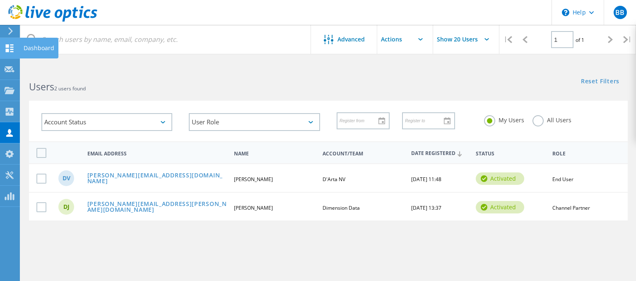
click at [10, 44] on use at bounding box center [10, 48] width 8 height 8
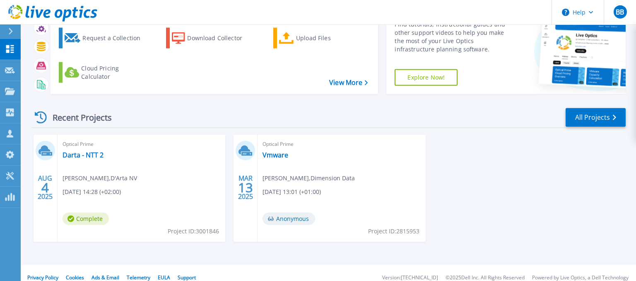
scroll to position [54, 0]
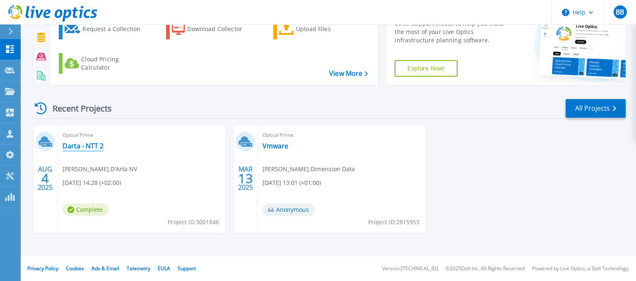
click at [82, 146] on link "Darta - NTT 2" at bounding box center [82, 146] width 41 height 8
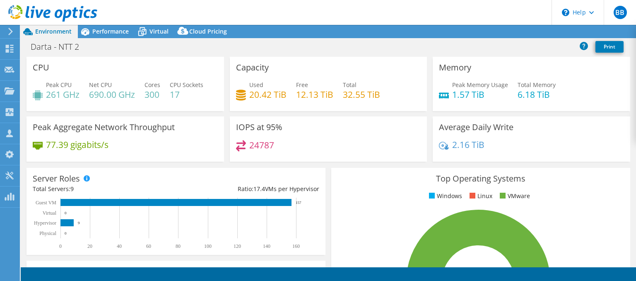
select select "USD"
click at [153, 94] on h4 "300" at bounding box center [152, 94] width 16 height 9
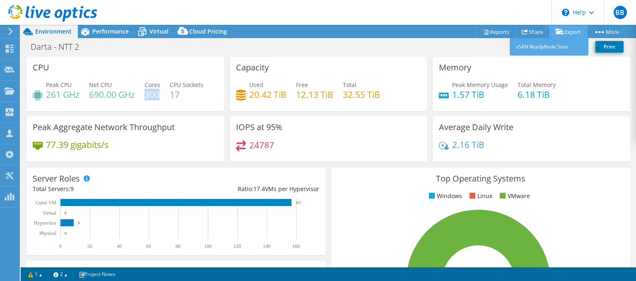
click at [571, 36] on link "Export" at bounding box center [568, 31] width 38 height 13
click at [566, 47] on link "vSAN ReadyNode Sizer" at bounding box center [548, 46] width 79 height 17
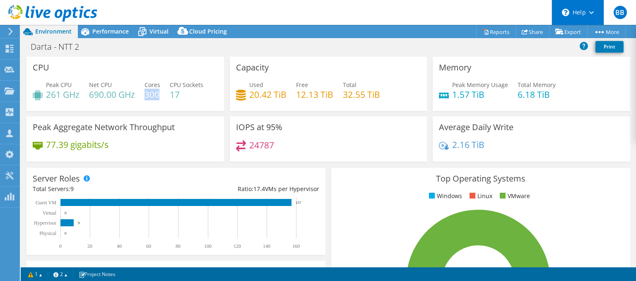
click at [591, 14] on div "\n Help" at bounding box center [577, 12] width 52 height 25
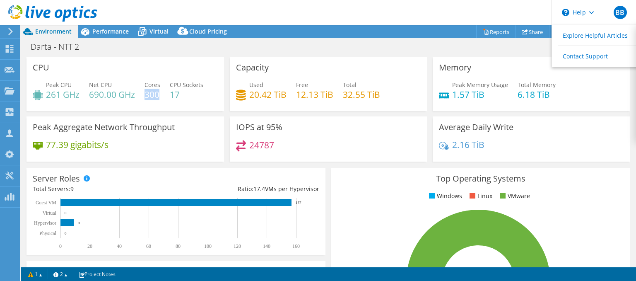
click at [450, 16] on header "BB Channel Partner [PERSON_NAME] [PERSON_NAME][EMAIL_ADDRESS][DOMAIN_NAME] NTT …" at bounding box center [318, 12] width 636 height 25
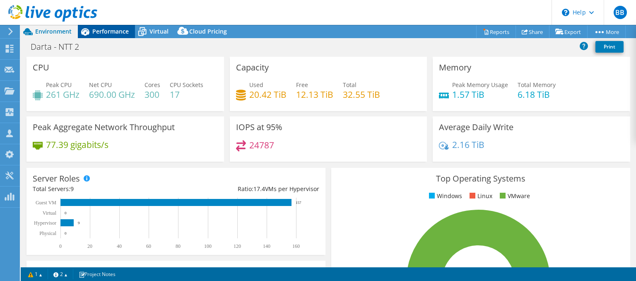
click at [112, 27] on span "Performance" at bounding box center [110, 31] width 36 height 8
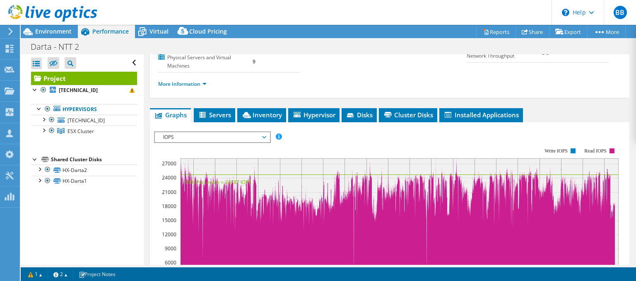
scroll to position [119, 0]
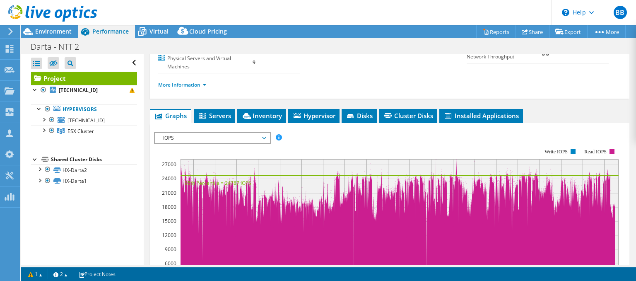
click at [264, 134] on span "IOPS" at bounding box center [212, 138] width 106 height 10
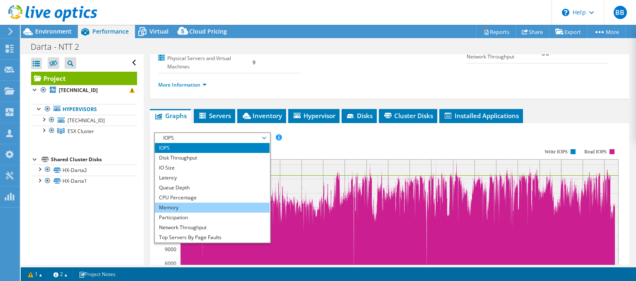
click at [227, 207] on li "Memory" at bounding box center [212, 207] width 115 height 10
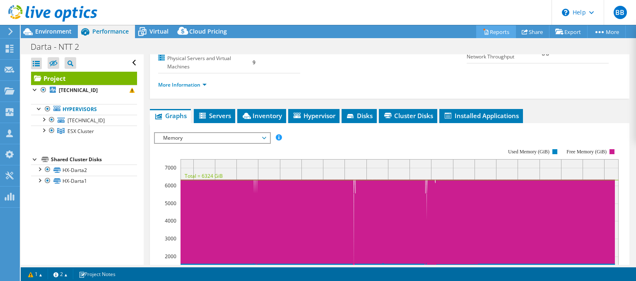
click at [492, 31] on link "Reports" at bounding box center [496, 31] width 40 height 13
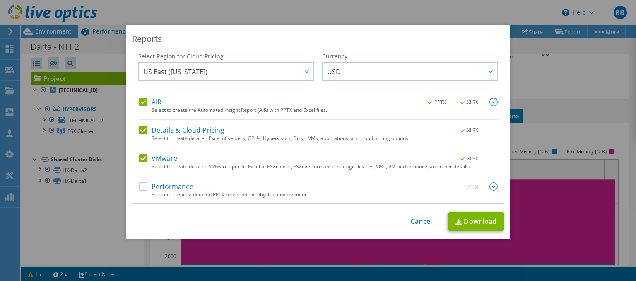
scroll to position [1, 0]
click at [492, 187] on img at bounding box center [493, 186] width 8 height 8
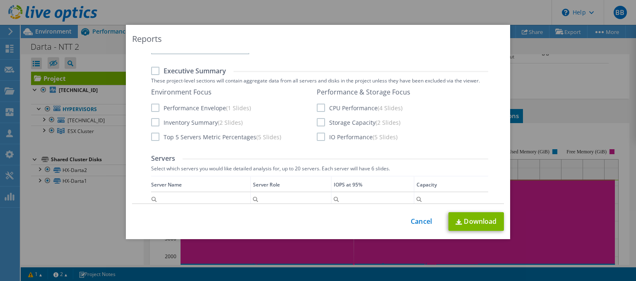
scroll to position [65, 0]
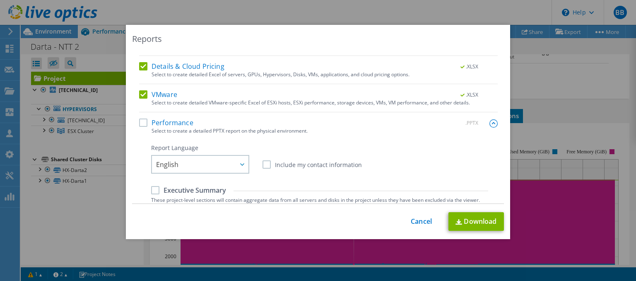
click at [494, 122] on img at bounding box center [493, 123] width 8 height 8
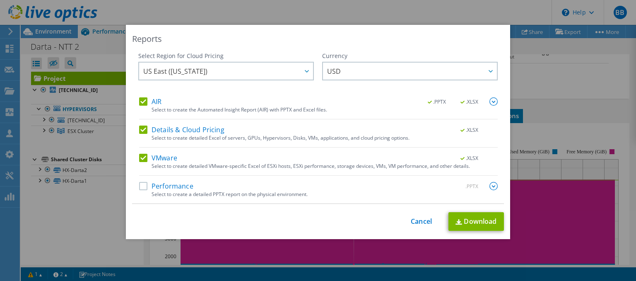
scroll to position [1, 0]
click at [424, 223] on link "Cancel" at bounding box center [420, 221] width 21 height 8
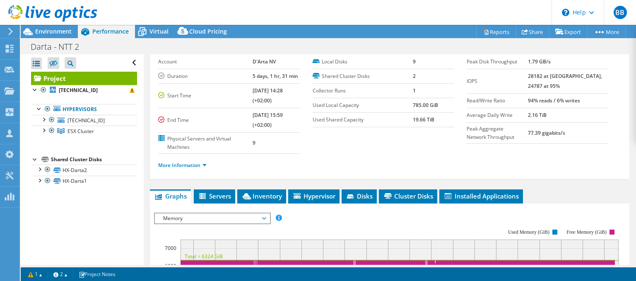
scroll to position [0, 0]
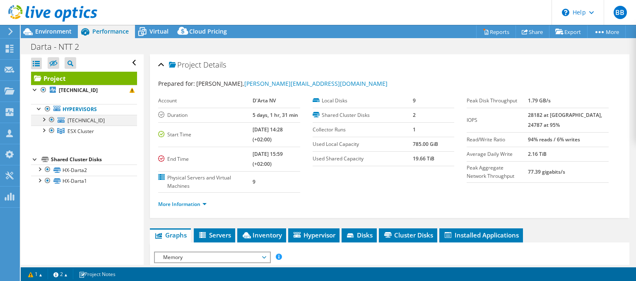
click at [51, 120] on div at bounding box center [52, 120] width 8 height 10
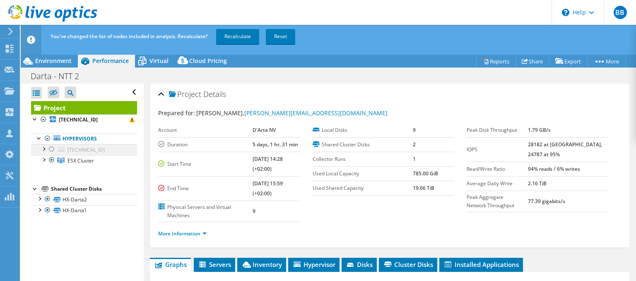
click at [50, 147] on div at bounding box center [52, 149] width 8 height 10
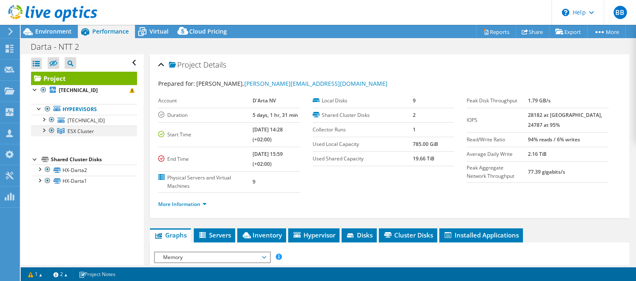
click at [46, 130] on div at bounding box center [43, 129] width 8 height 8
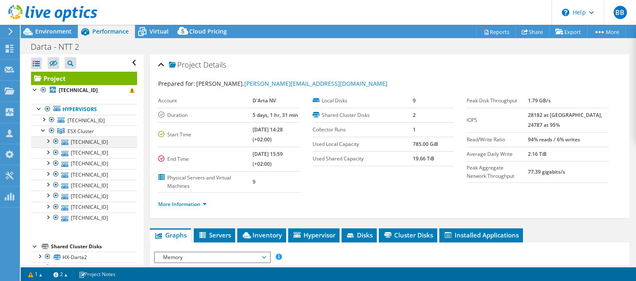
click at [48, 142] on div at bounding box center [47, 140] width 8 height 8
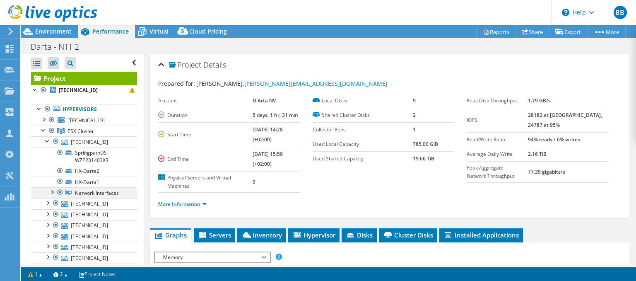
click at [53, 191] on div at bounding box center [52, 191] width 8 height 8
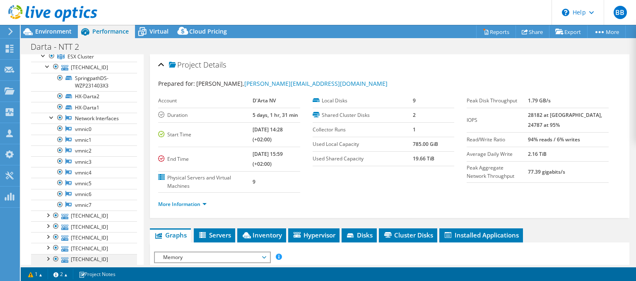
scroll to position [35, 0]
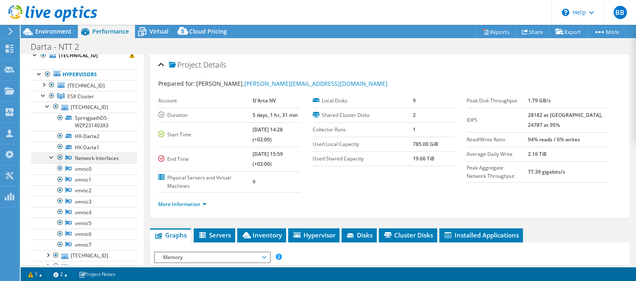
click at [52, 157] on div at bounding box center [52, 156] width 8 height 8
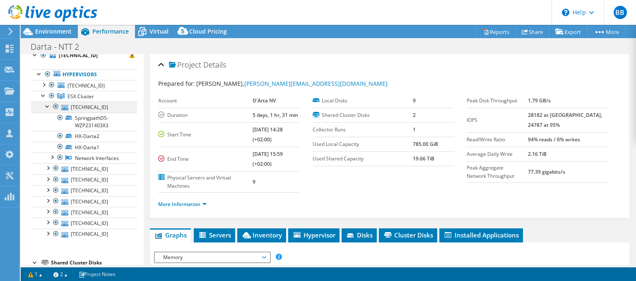
click at [47, 106] on div at bounding box center [47, 105] width 8 height 8
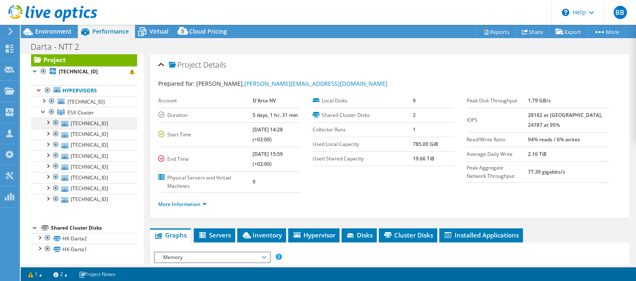
scroll to position [17, 0]
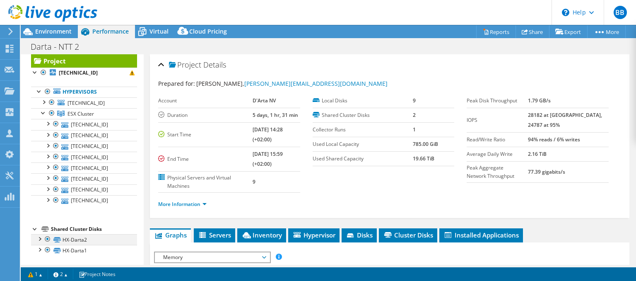
click at [41, 236] on div at bounding box center [39, 238] width 8 height 8
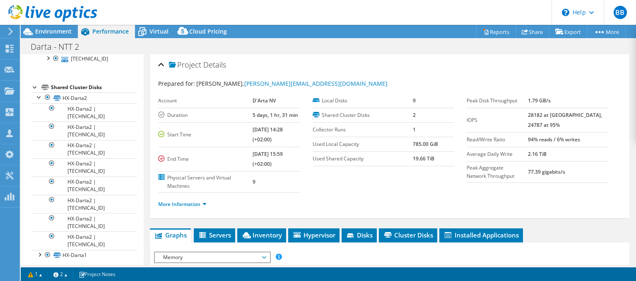
scroll to position [163, 0]
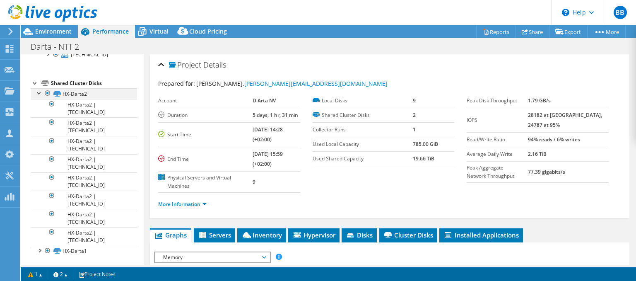
click at [40, 92] on div at bounding box center [39, 92] width 8 height 8
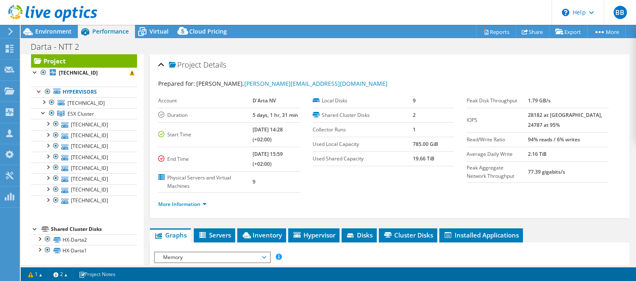
scroll to position [17, 0]
click at [34, 229] on div at bounding box center [35, 228] width 8 height 8
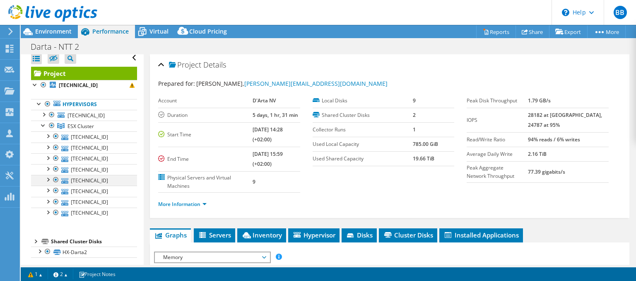
scroll to position [0, 0]
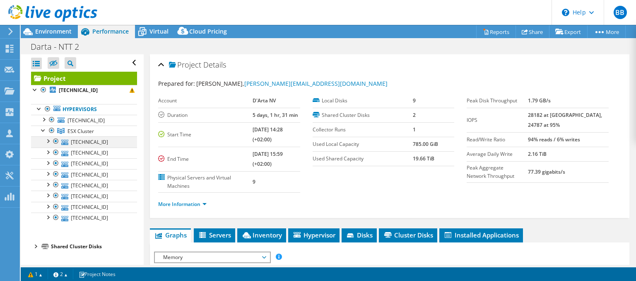
click at [48, 140] on div at bounding box center [47, 140] width 8 height 8
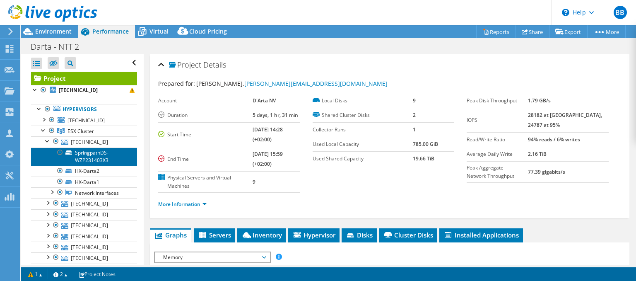
click at [79, 158] on link "SpringpathDS-WZP231403X3" at bounding box center [84, 156] width 106 height 18
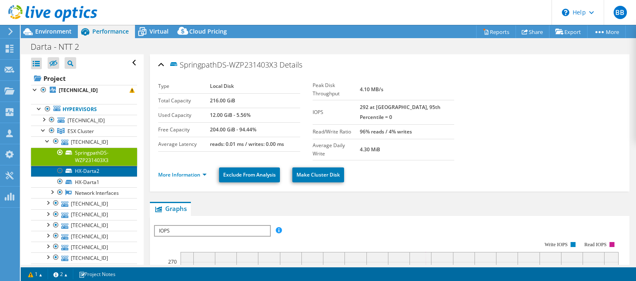
click at [110, 172] on link "HX-Darta2" at bounding box center [84, 171] width 106 height 11
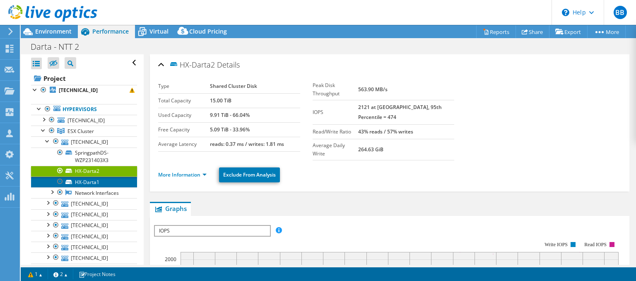
click at [107, 183] on link "HX-Darta1" at bounding box center [84, 181] width 106 height 11
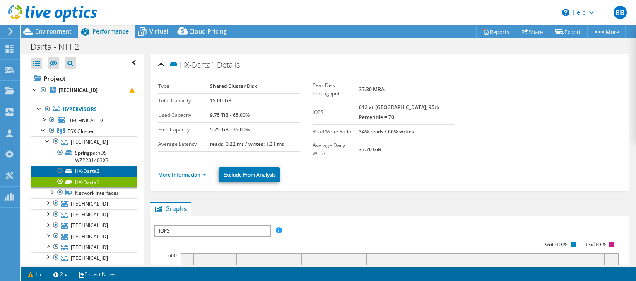
click at [117, 169] on link "HX-Darta2" at bounding box center [84, 171] width 106 height 11
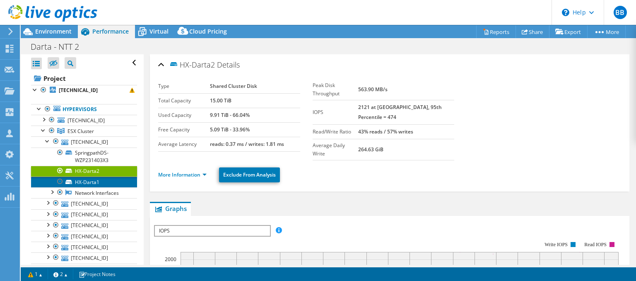
click at [114, 180] on link "HX-Darta1" at bounding box center [84, 181] width 106 height 11
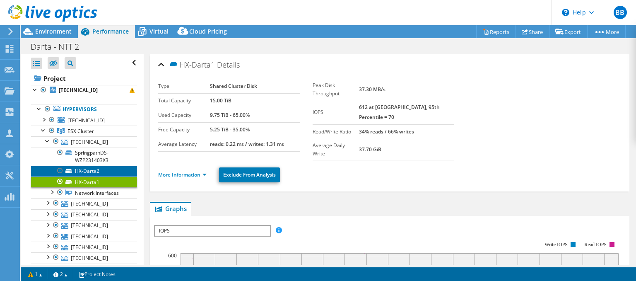
click at [107, 170] on link "HX-Darta2" at bounding box center [84, 171] width 106 height 11
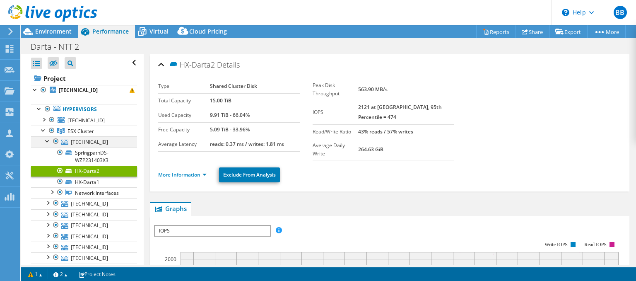
click at [47, 142] on div at bounding box center [47, 140] width 8 height 8
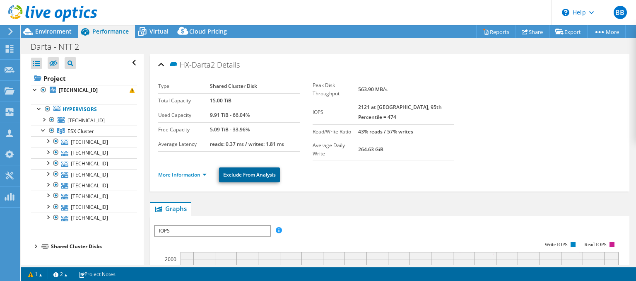
click at [241, 167] on link "Exclude From Analysis" at bounding box center [249, 174] width 61 height 15
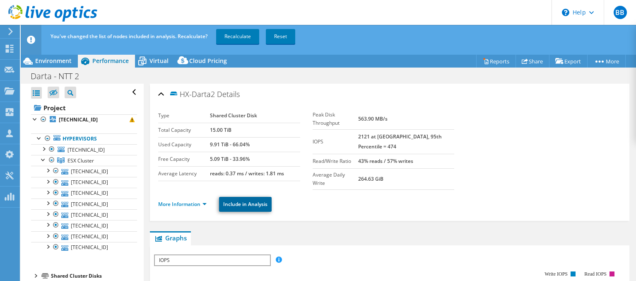
click at [246, 197] on link "Include in Analysis" at bounding box center [245, 204] width 53 height 15
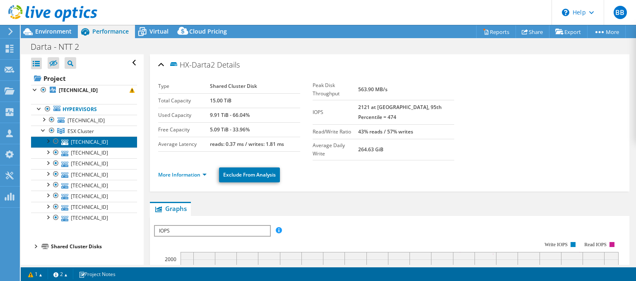
click at [77, 141] on link "[TECHNICAL_ID]" at bounding box center [84, 141] width 106 height 11
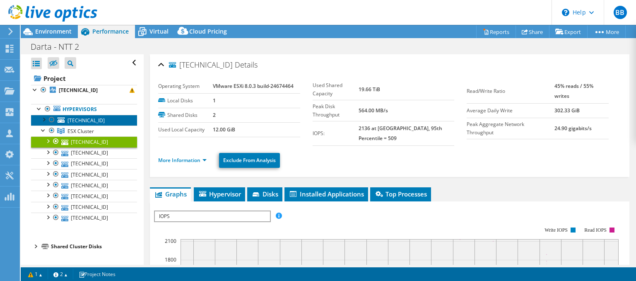
click at [69, 116] on link "[TECHNICAL_ID]" at bounding box center [84, 120] width 106 height 11
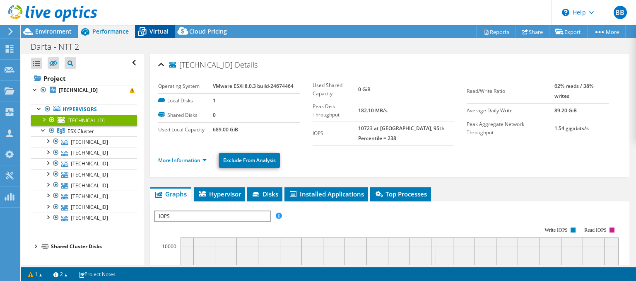
click at [149, 34] on icon at bounding box center [142, 31] width 14 height 14
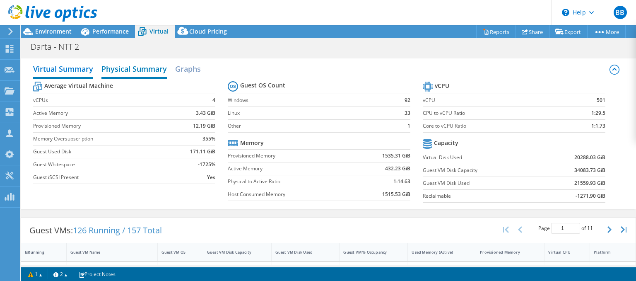
click at [148, 70] on h2 "Physical Summary" at bounding box center [133, 69] width 65 height 18
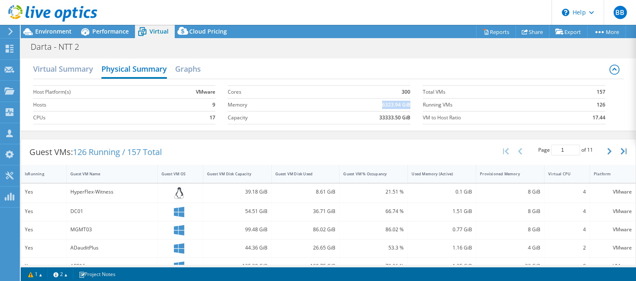
drag, startPoint x: 383, startPoint y: 105, endPoint x: 410, endPoint y: 105, distance: 26.5
click at [410, 105] on b "6323.94 GiB" at bounding box center [396, 105] width 28 height 8
click at [61, 29] on span "Environment" at bounding box center [53, 31] width 36 height 8
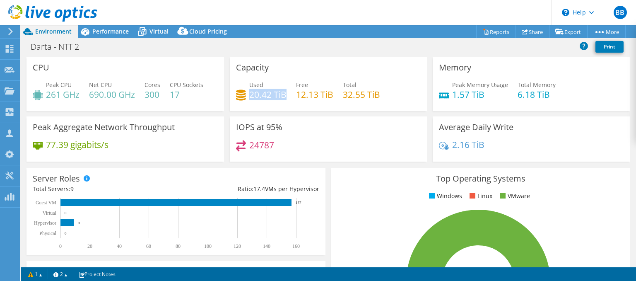
drag, startPoint x: 250, startPoint y: 95, endPoint x: 286, endPoint y: 95, distance: 36.4
click at [286, 95] on div "Used 20.42 TiB Free 12.13 TiB Total 32.55 TiB" at bounding box center [328, 93] width 185 height 27
click at [291, 100] on div "Used 20.42 TiB Free 12.13 TiB Total 32.55 TiB" at bounding box center [328, 93] width 185 height 27
click at [149, 94] on h4 "300" at bounding box center [152, 94] width 16 height 9
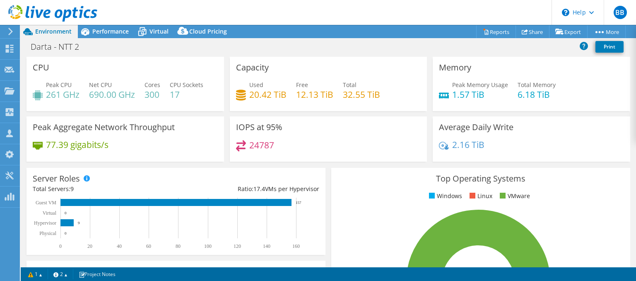
click at [207, 101] on div "Peak CPU 261 GHz Net CPU 690.00 GHz Cores 300 CPU Sockets 17" at bounding box center [125, 93] width 185 height 27
drag, startPoint x: 453, startPoint y: 94, endPoint x: 486, endPoint y: 95, distance: 33.5
click at [486, 95] on h4 "1.57 TiB" at bounding box center [480, 94] width 56 height 9
click at [487, 96] on h4 "1.57 TiB" at bounding box center [480, 94] width 56 height 9
click at [101, 32] on span "Performance" at bounding box center [110, 31] width 36 height 8
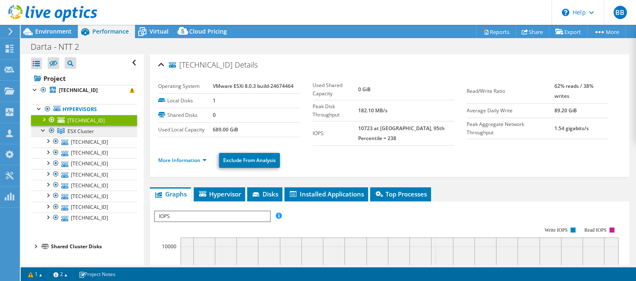
click at [80, 134] on span "ESX Cluster" at bounding box center [80, 130] width 26 height 7
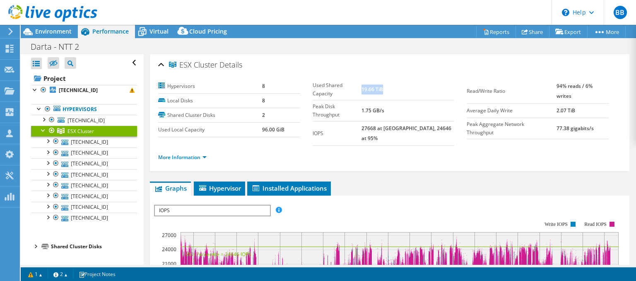
drag, startPoint x: 377, startPoint y: 85, endPoint x: 401, endPoint y: 84, distance: 24.4
click at [401, 84] on td "19.66 TiB" at bounding box center [407, 89] width 93 height 21
click at [204, 154] on link "More Information" at bounding box center [182, 157] width 48 height 7
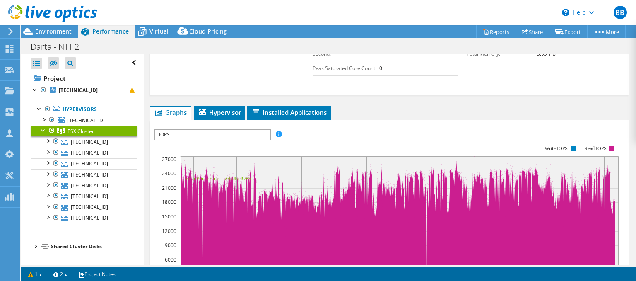
scroll to position [278, 0]
click at [218, 108] on span "Hypervisor" at bounding box center [219, 112] width 43 height 8
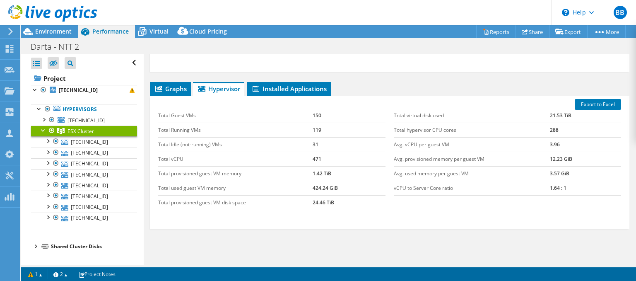
scroll to position [318, 0]
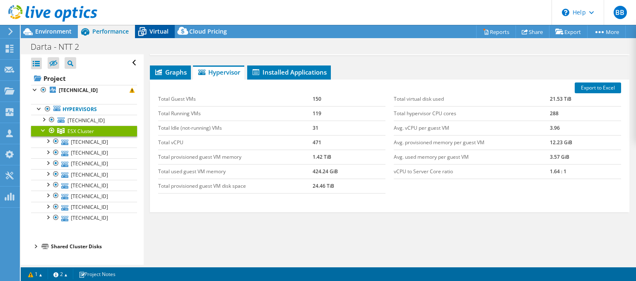
click at [158, 33] on span "Virtual" at bounding box center [158, 31] width 19 height 8
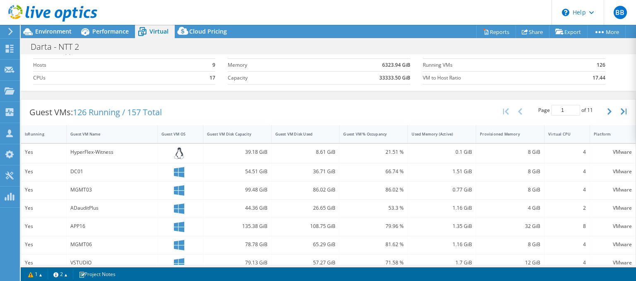
scroll to position [0, 0]
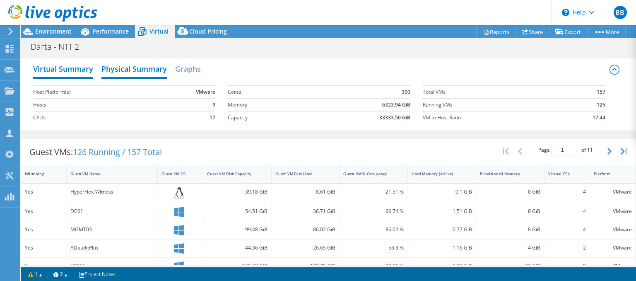
click at [82, 70] on h2 "Virtual Summary" at bounding box center [63, 69] width 60 height 18
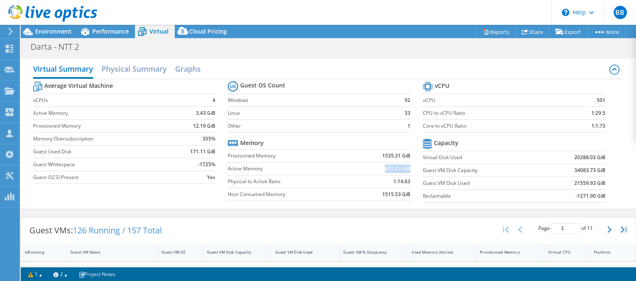
drag, startPoint x: 386, startPoint y: 167, endPoint x: 410, endPoint y: 168, distance: 23.6
click at [410, 168] on b "432.23 GiB" at bounding box center [397, 168] width 25 height 8
click at [52, 31] on span "Environment" at bounding box center [53, 31] width 36 height 8
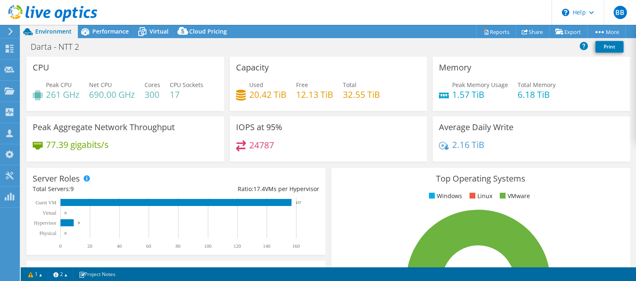
click at [153, 94] on h4 "300" at bounding box center [152, 94] width 16 height 9
